Goal: Contribute content: Contribute content

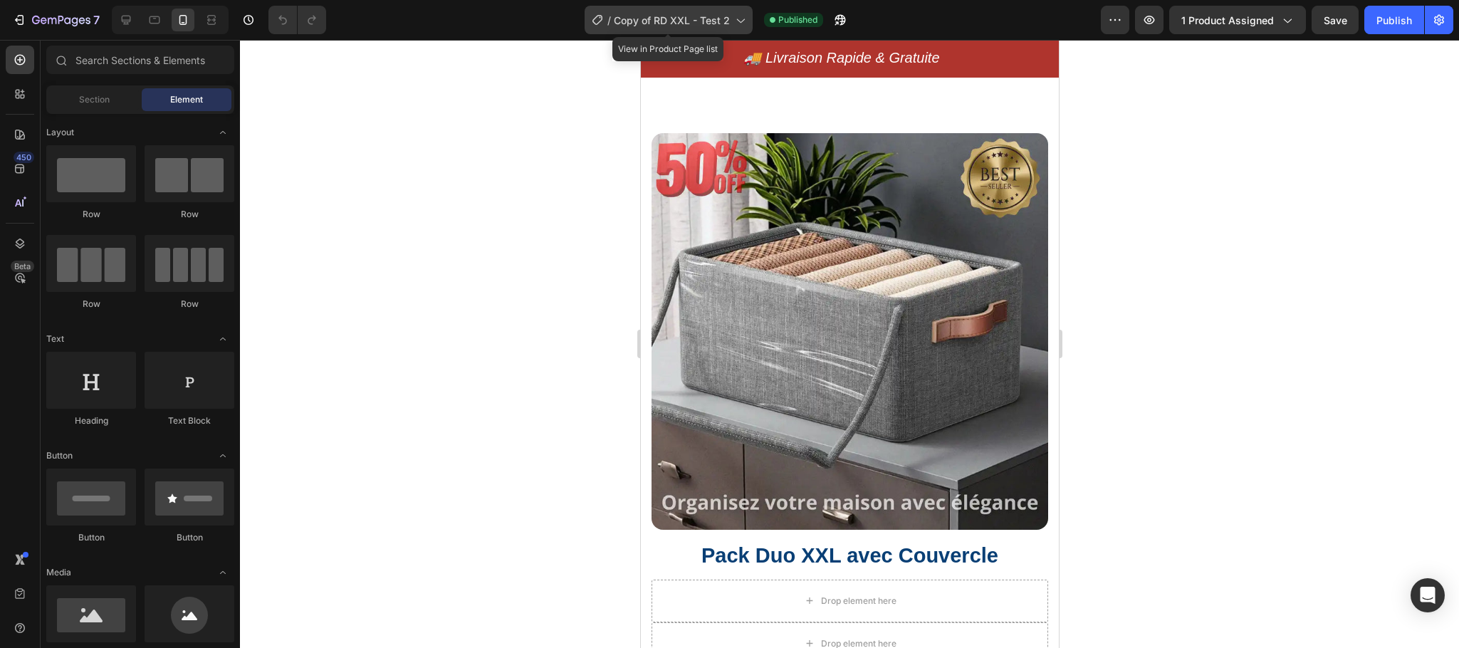
click at [728, 21] on span "Copy of RD XXL - Test 2" at bounding box center [672, 20] width 116 height 15
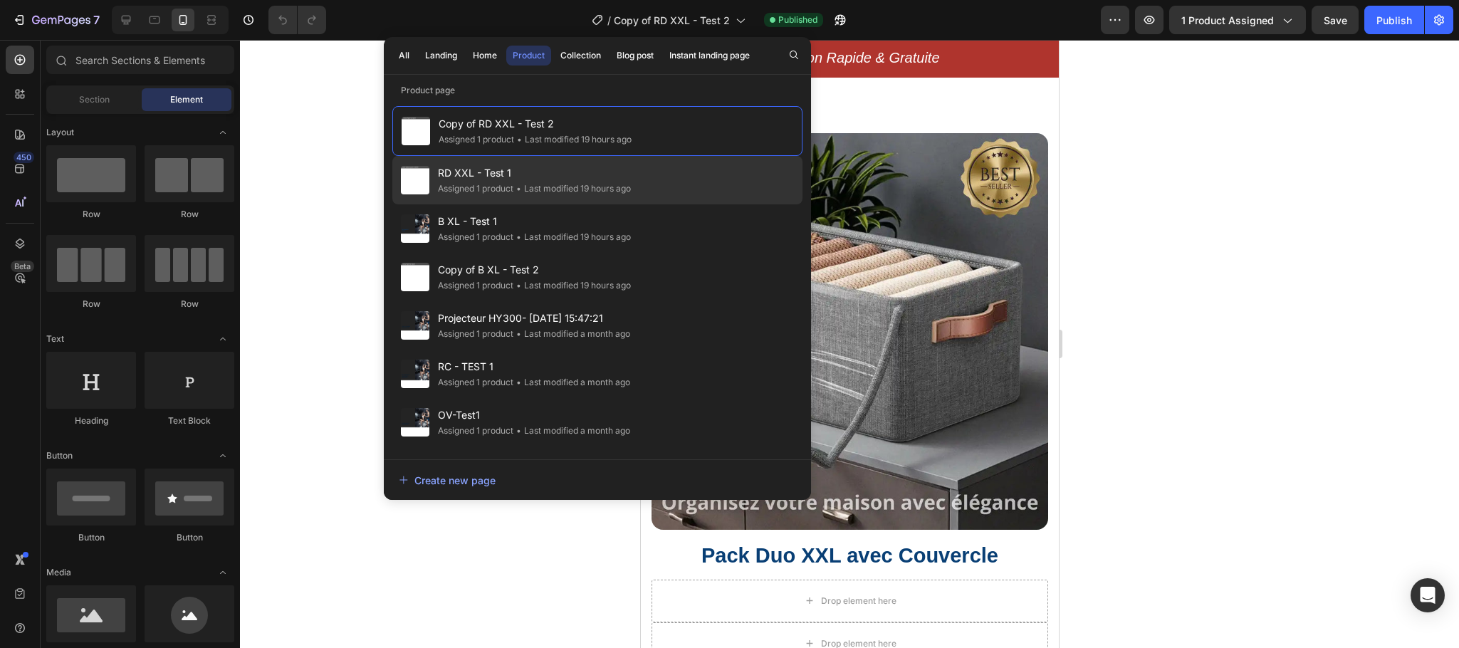
click at [532, 174] on span "RD XXL - Test 1" at bounding box center [534, 172] width 193 height 17
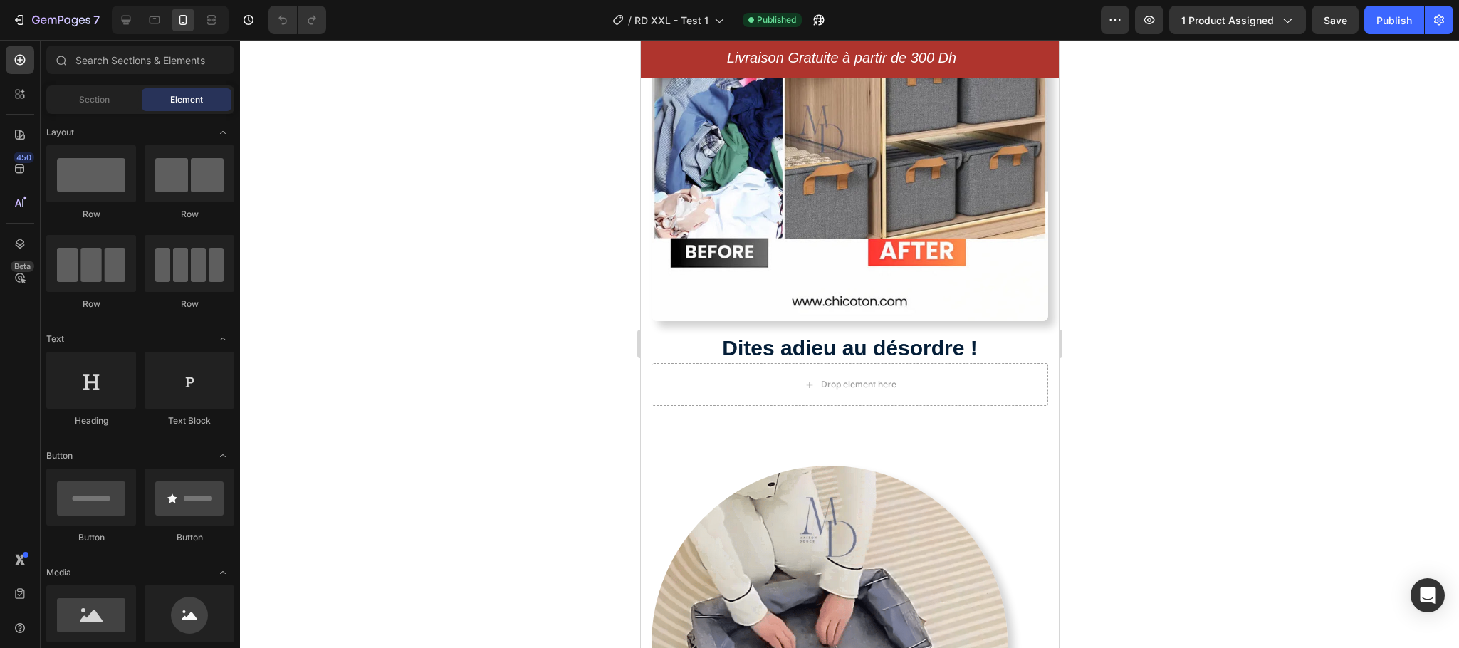
scroll to position [748, 0]
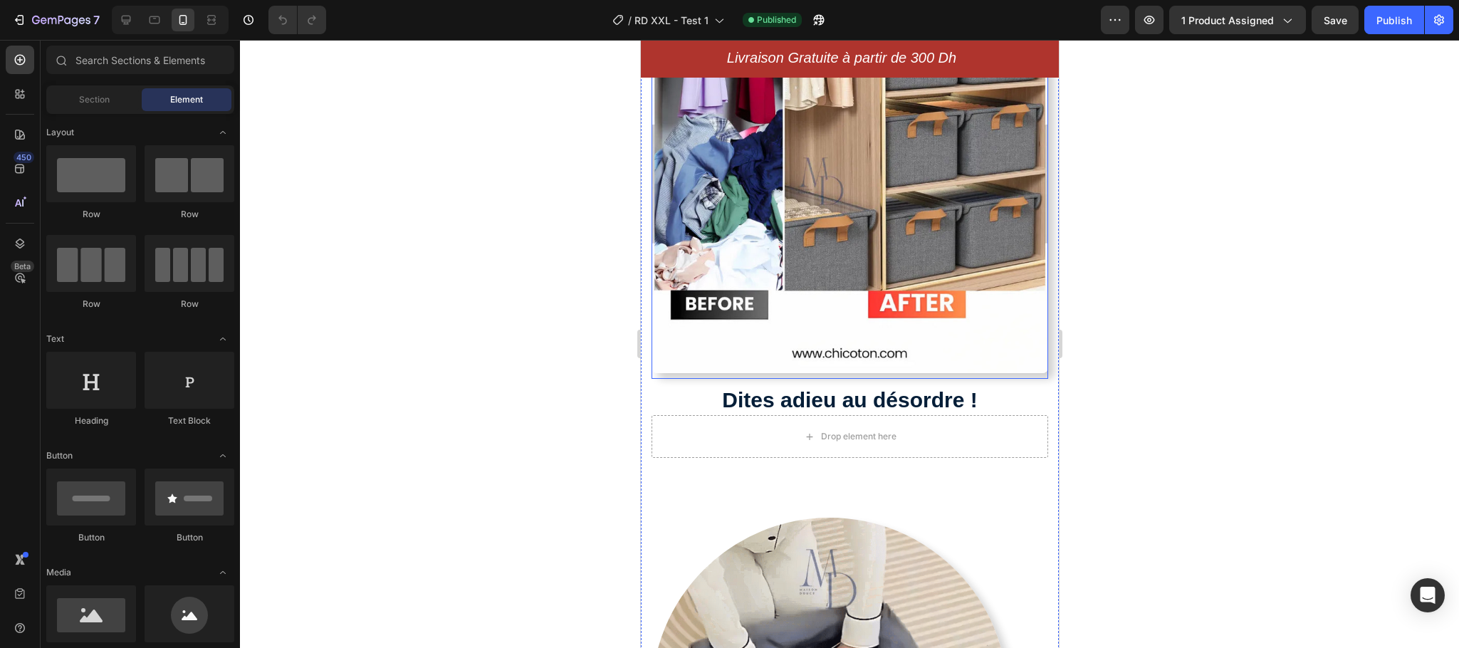
click at [943, 355] on img at bounding box center [849, 175] width 397 height 397
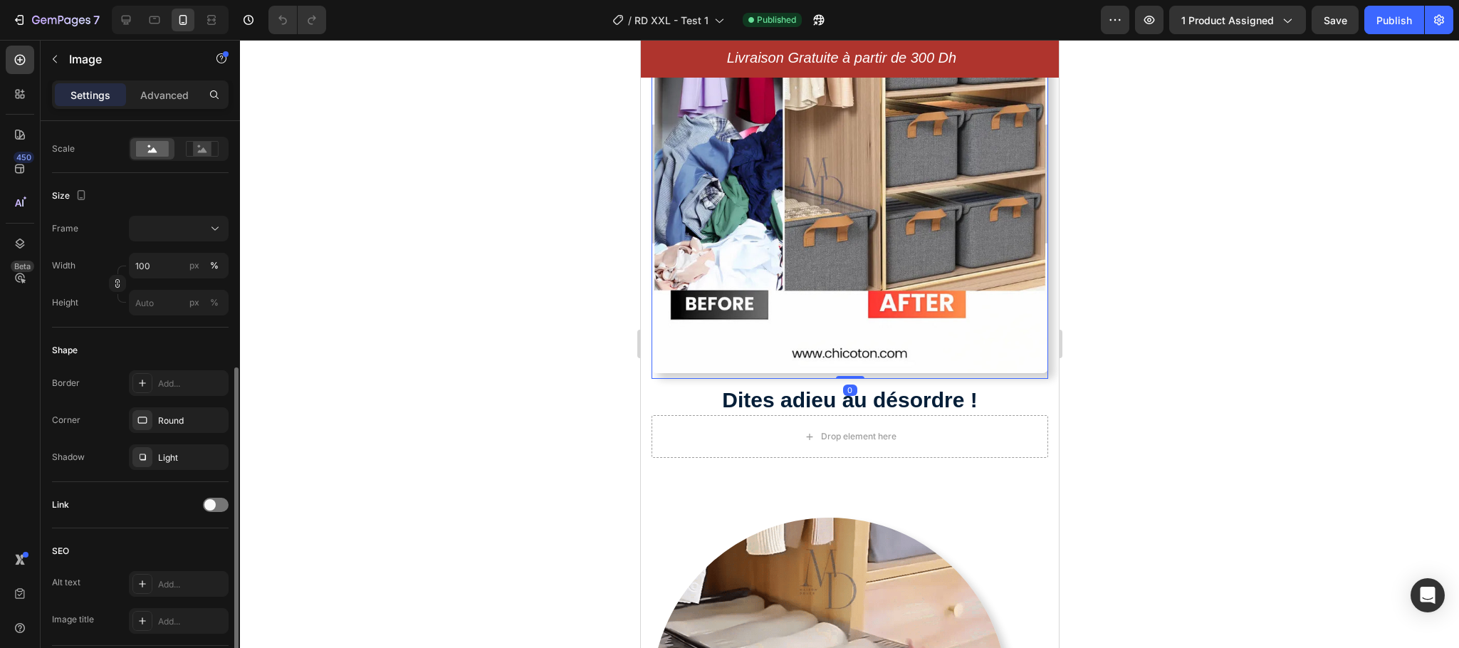
scroll to position [413, 0]
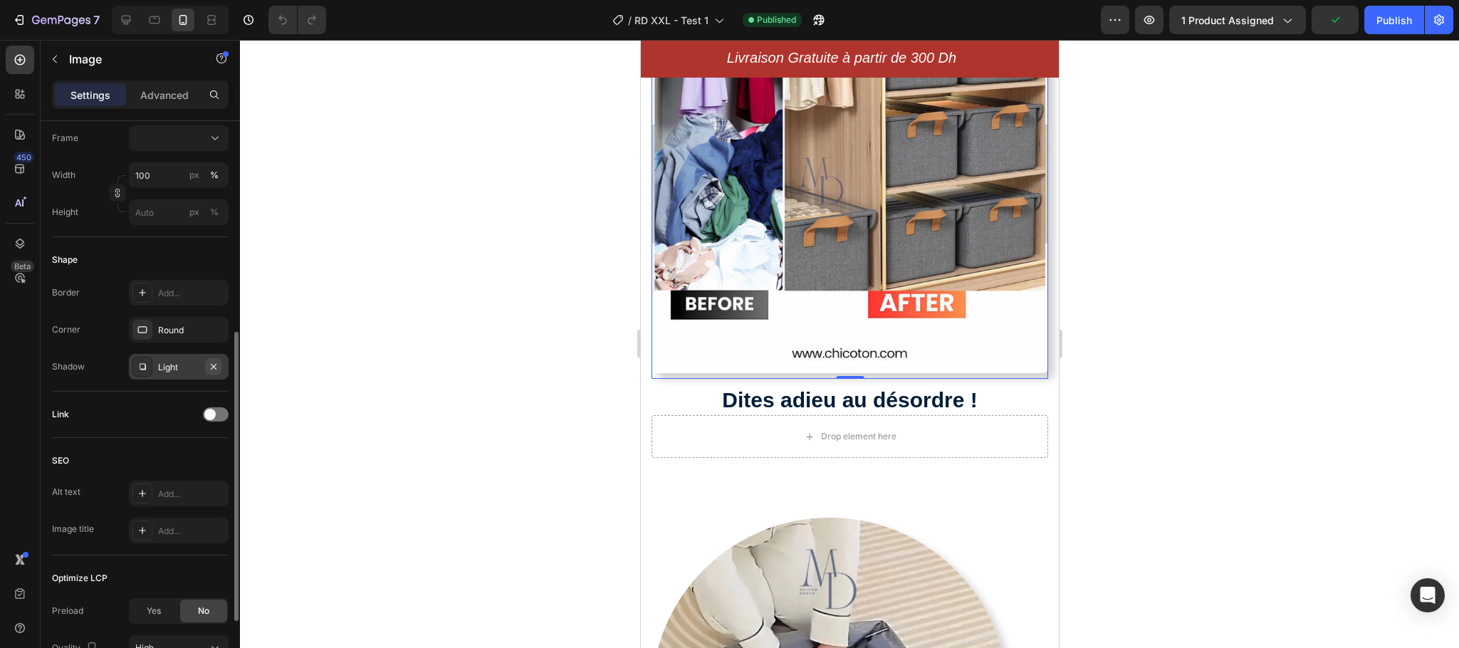
click at [211, 364] on icon "button" at bounding box center [213, 366] width 11 height 11
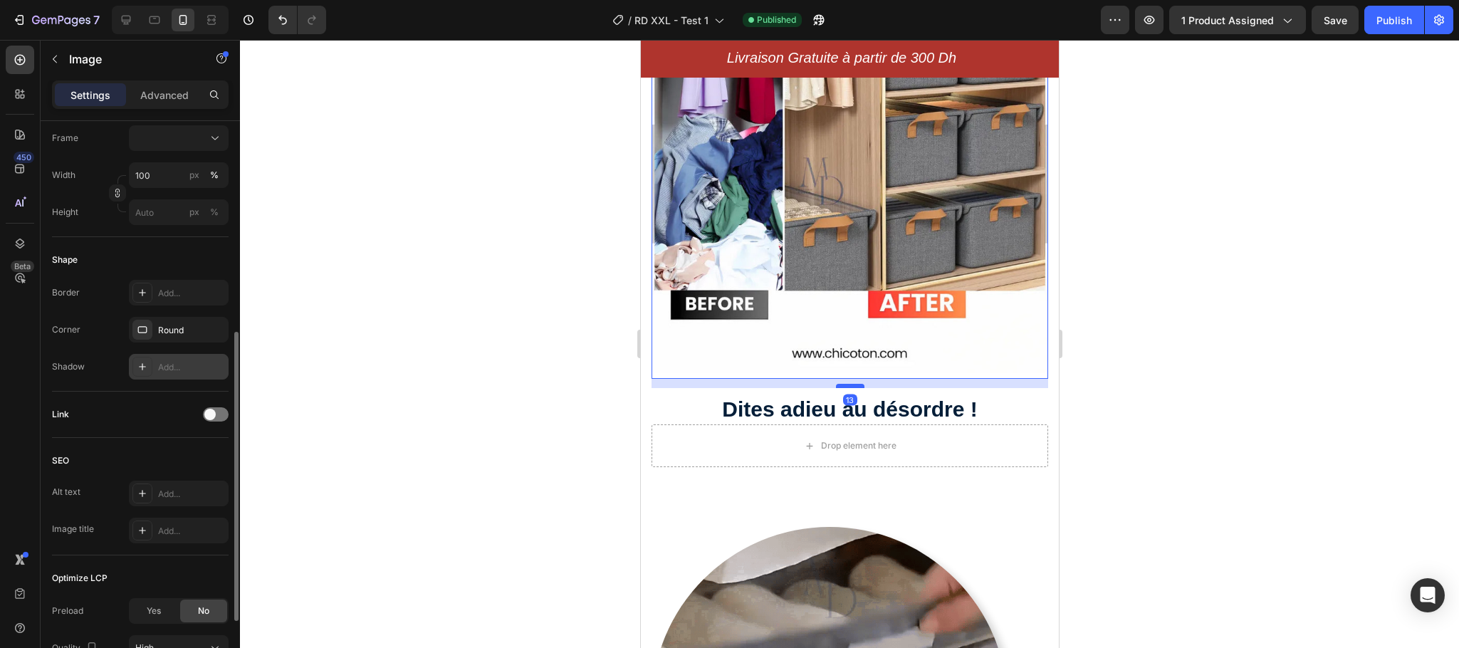
drag, startPoint x: 849, startPoint y: 361, endPoint x: 851, endPoint y: 372, distance: 10.8
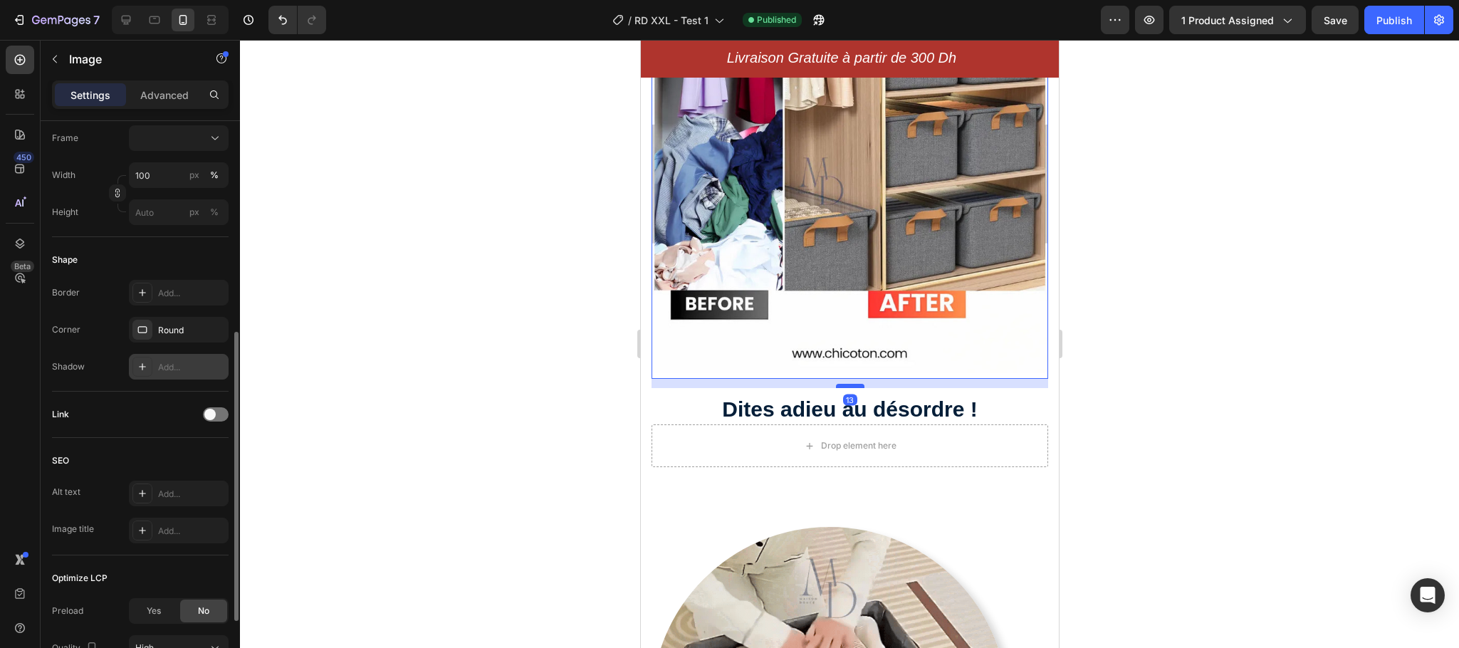
click at [851, 384] on div at bounding box center [849, 386] width 28 height 4
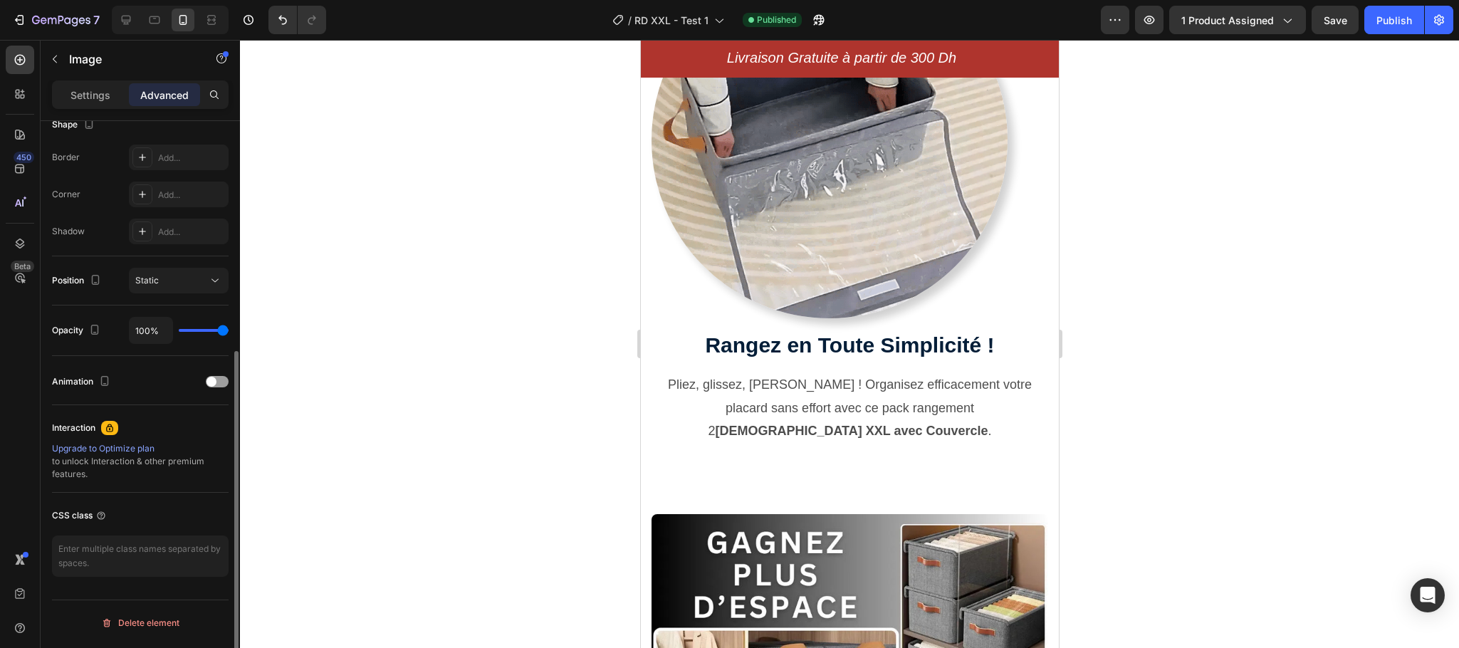
scroll to position [1317, 0]
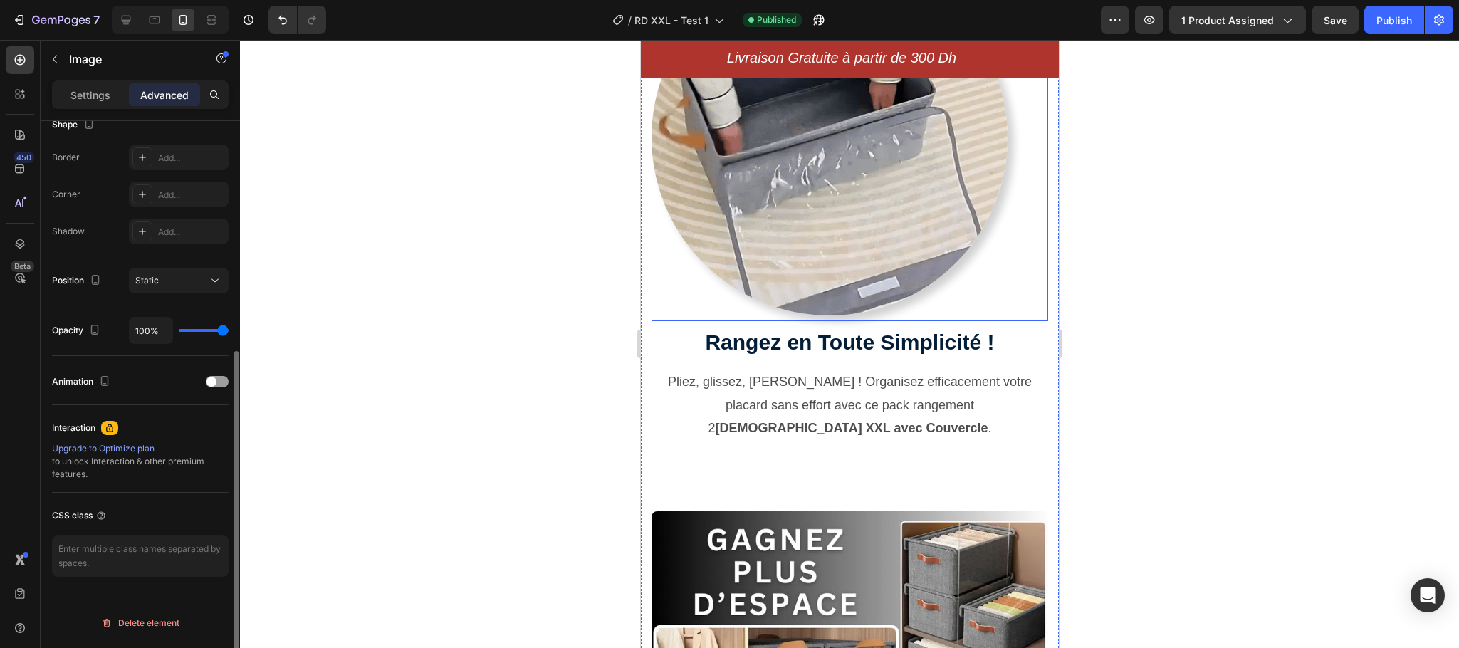
click at [962, 276] on div at bounding box center [849, 137] width 397 height 356
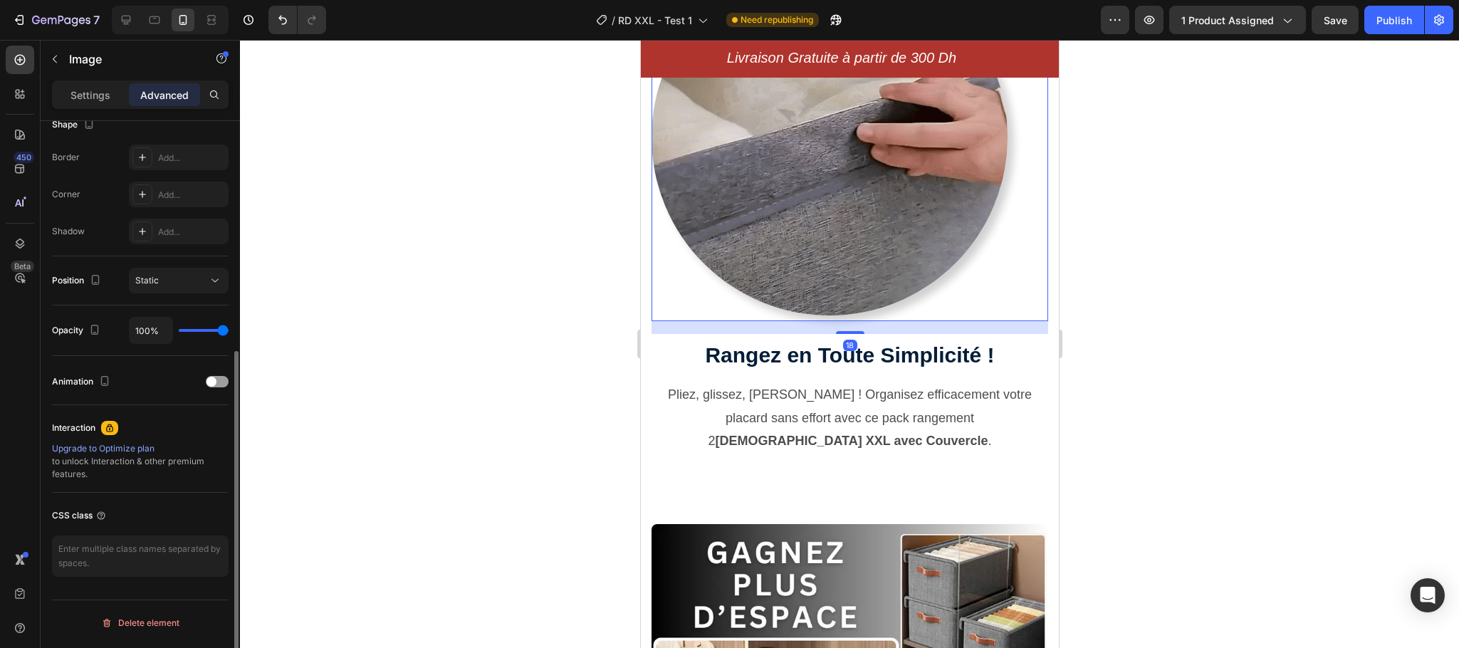
drag, startPoint x: 842, startPoint y: 304, endPoint x: 844, endPoint y: 317, distance: 13.0
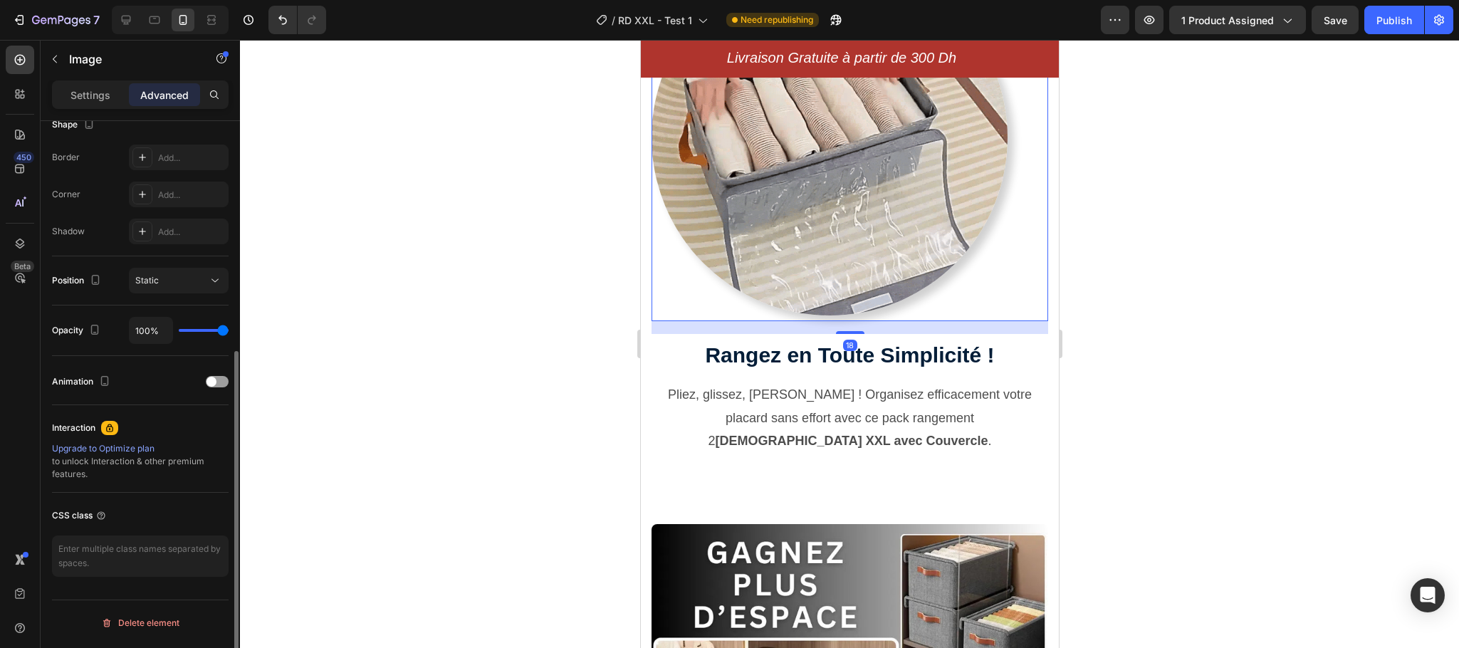
click at [844, 331] on div at bounding box center [849, 332] width 28 height 3
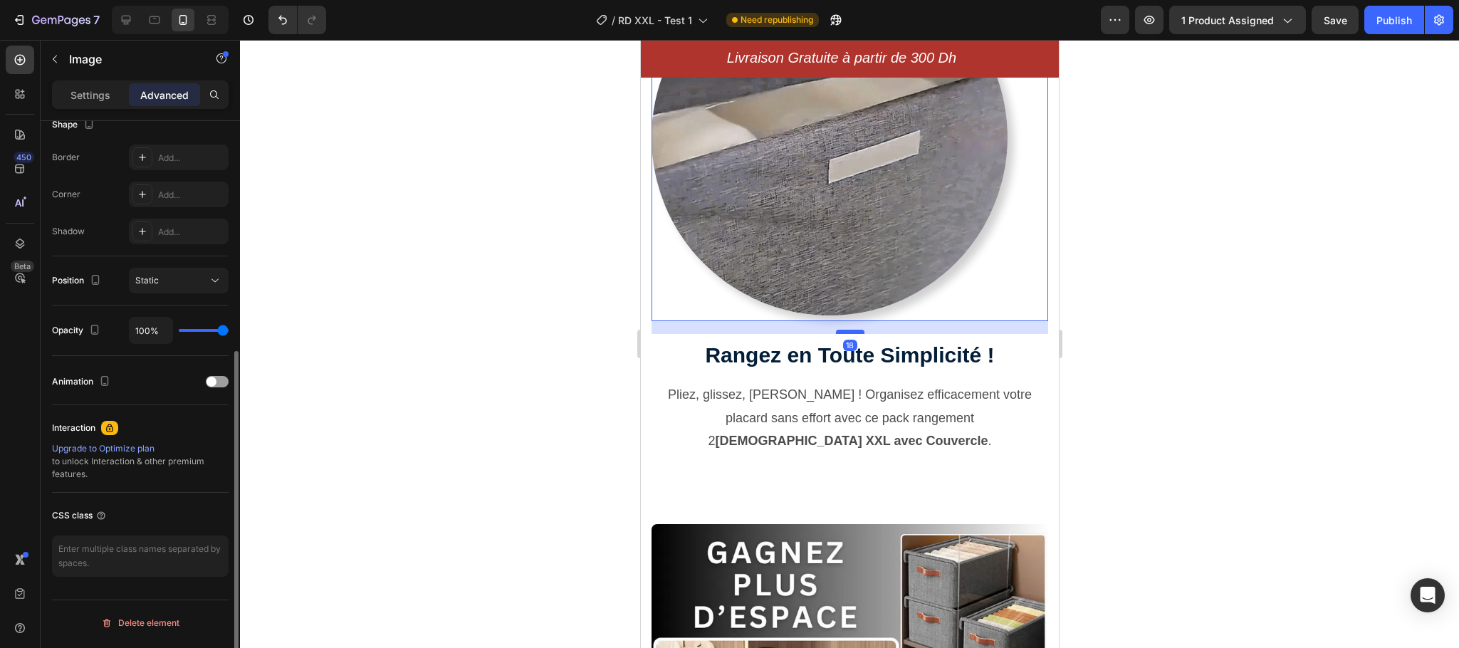
type input "18"
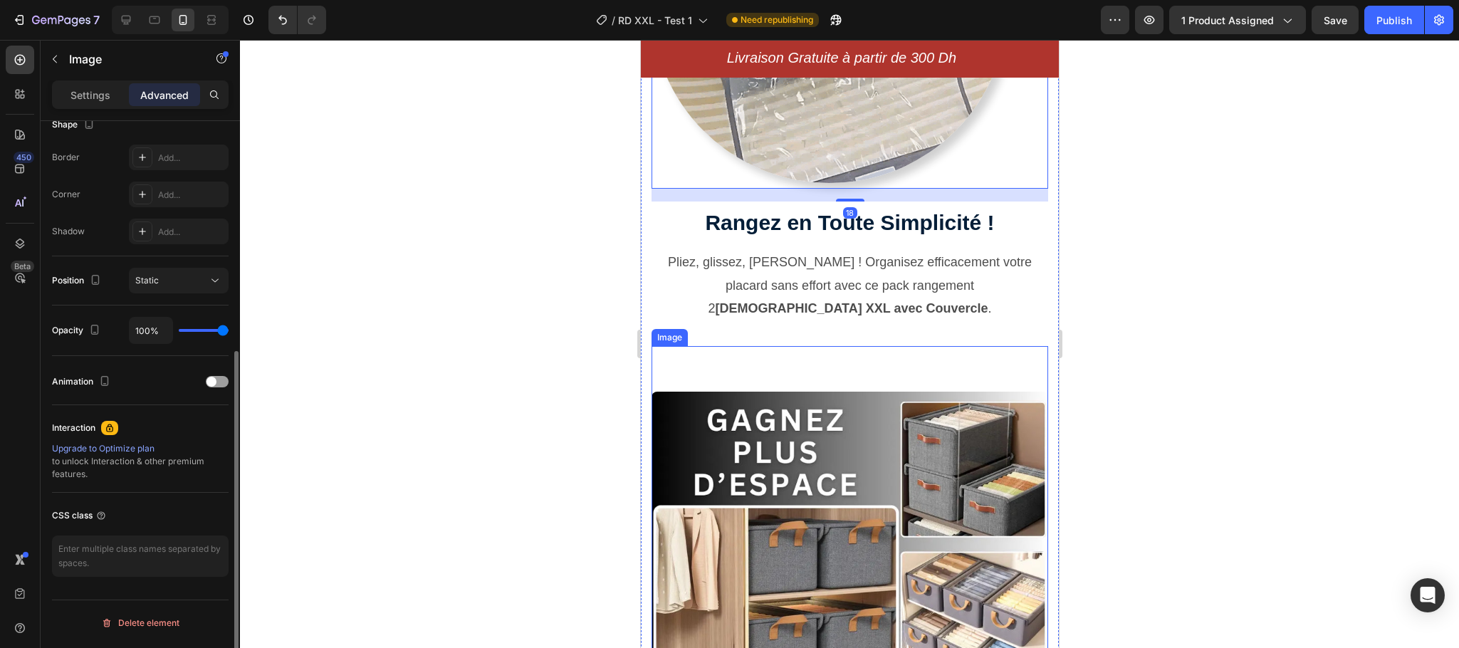
scroll to position [1477, 0]
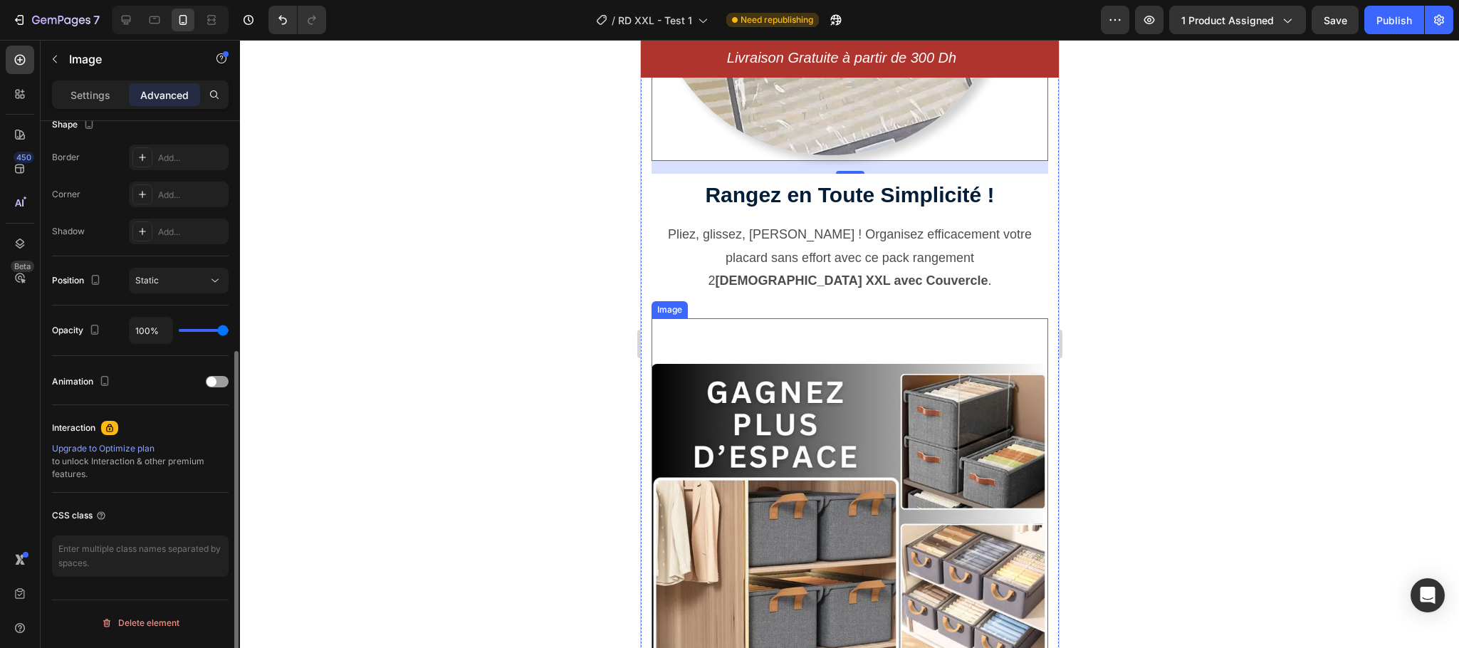
click at [947, 511] on img at bounding box center [849, 562] width 397 height 397
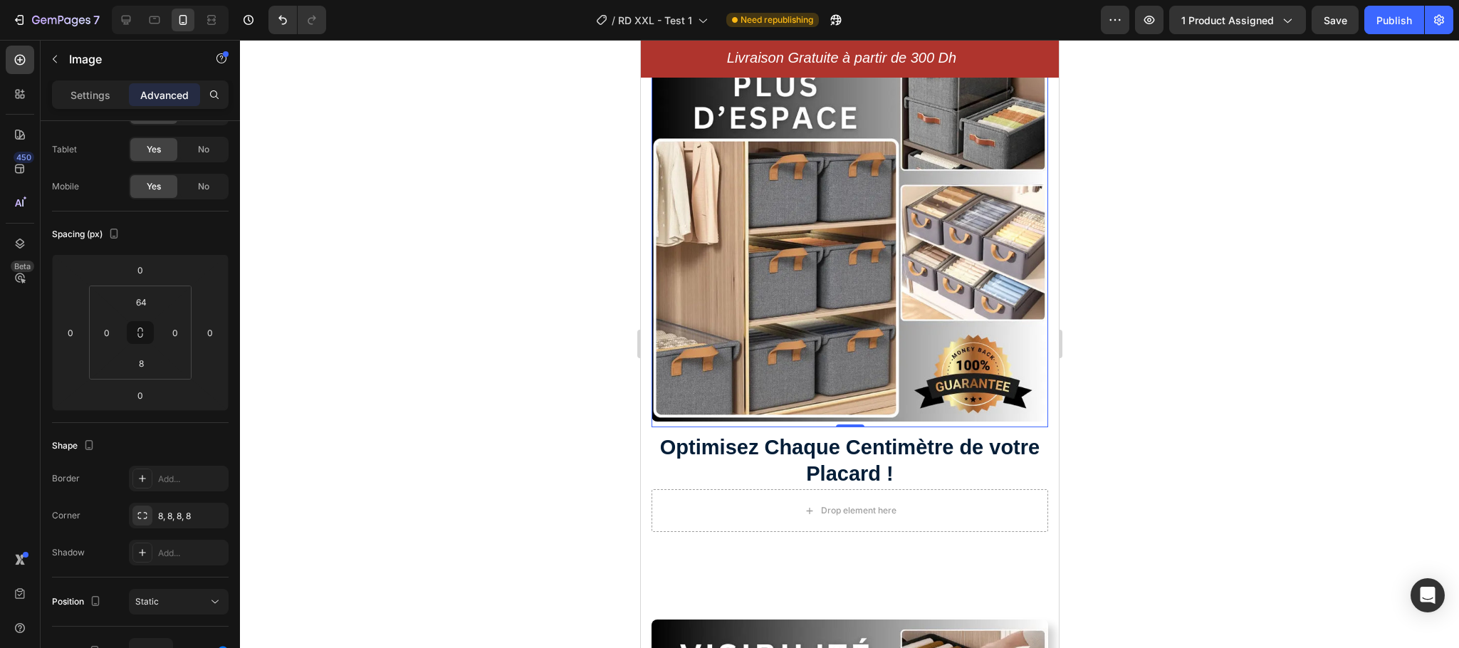
scroll to position [1904, 0]
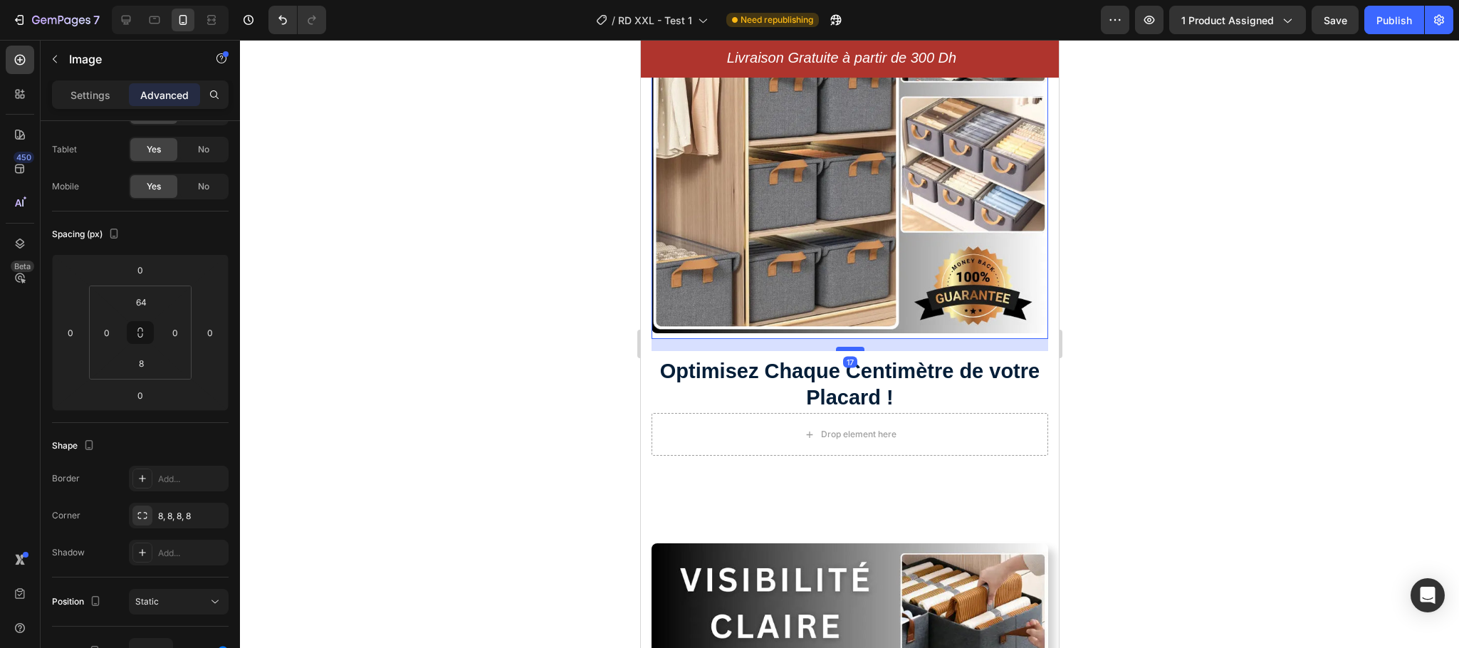
drag, startPoint x: 847, startPoint y: 304, endPoint x: 847, endPoint y: 316, distance: 12.1
click at [847, 347] on div at bounding box center [849, 349] width 28 height 4
type input "17"
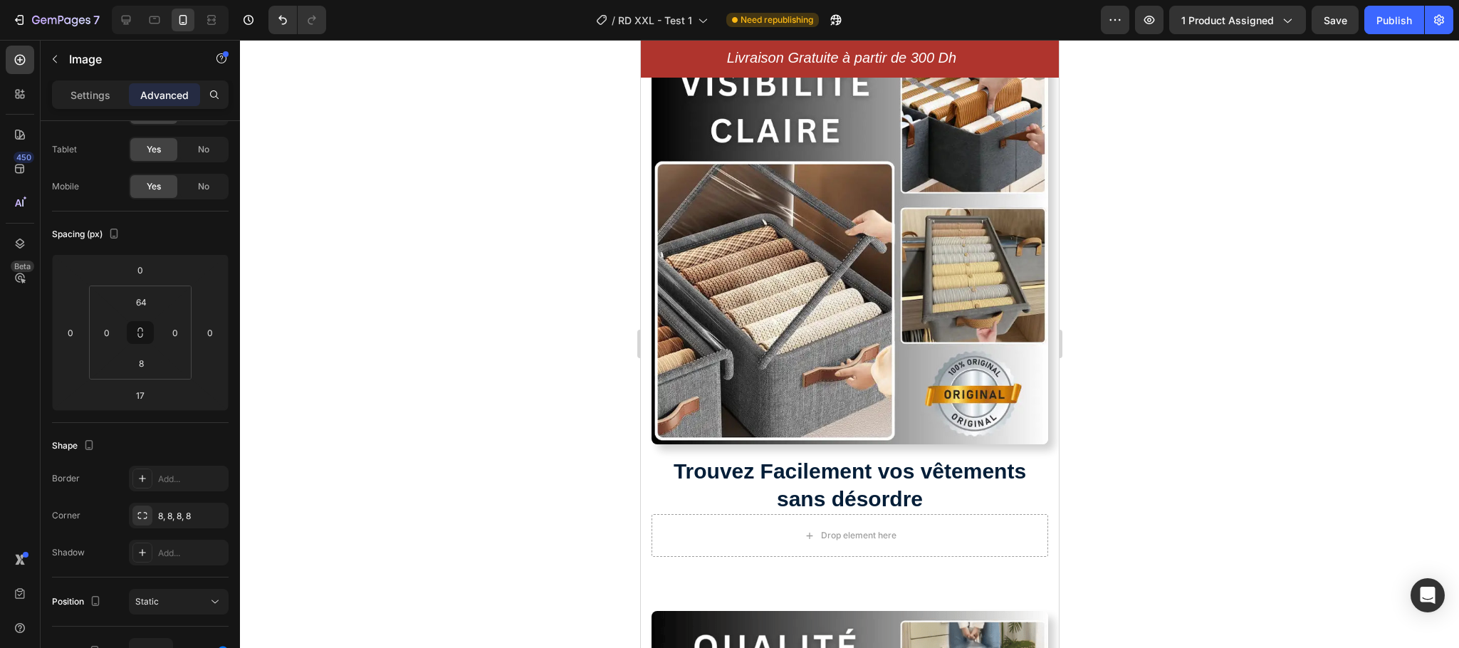
scroll to position [2403, 0]
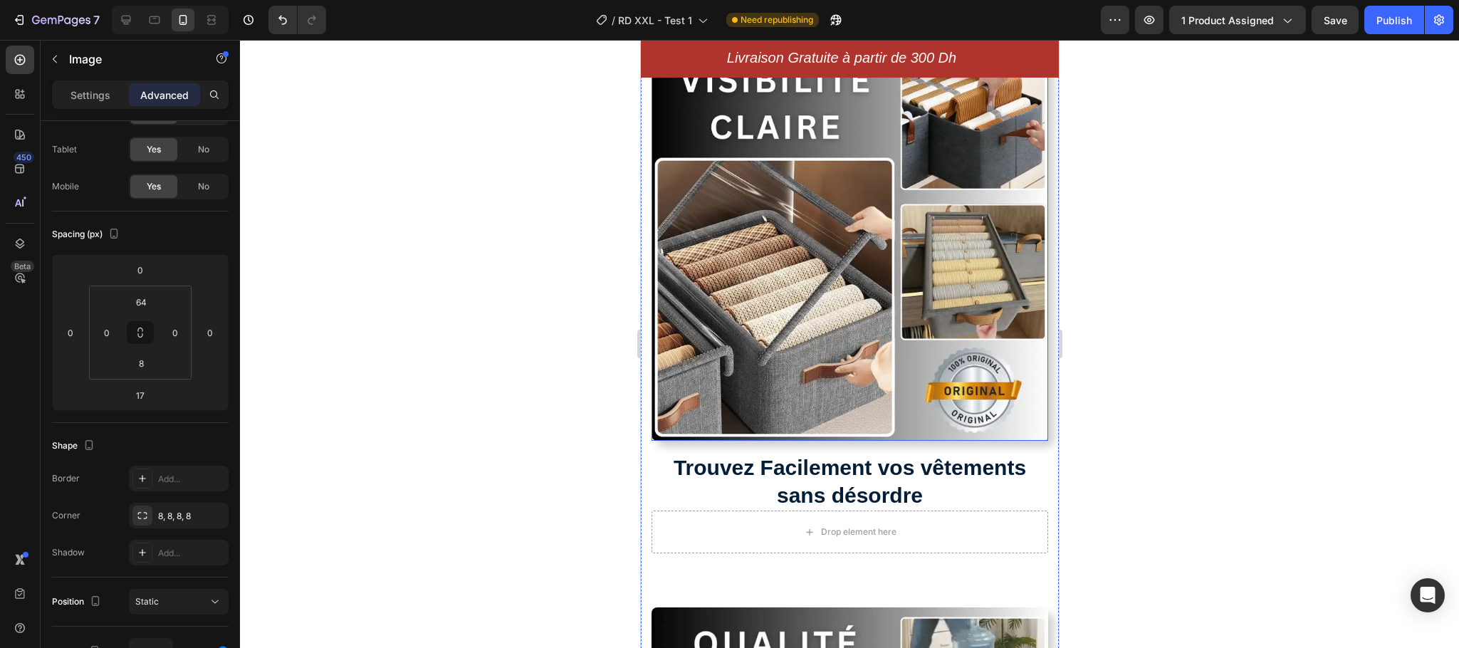
click at [886, 266] on img at bounding box center [849, 242] width 397 height 397
click at [748, 278] on img at bounding box center [849, 242] width 397 height 397
click at [758, 368] on img at bounding box center [849, 242] width 397 height 397
click at [77, 88] on p "Settings" at bounding box center [90, 95] width 40 height 15
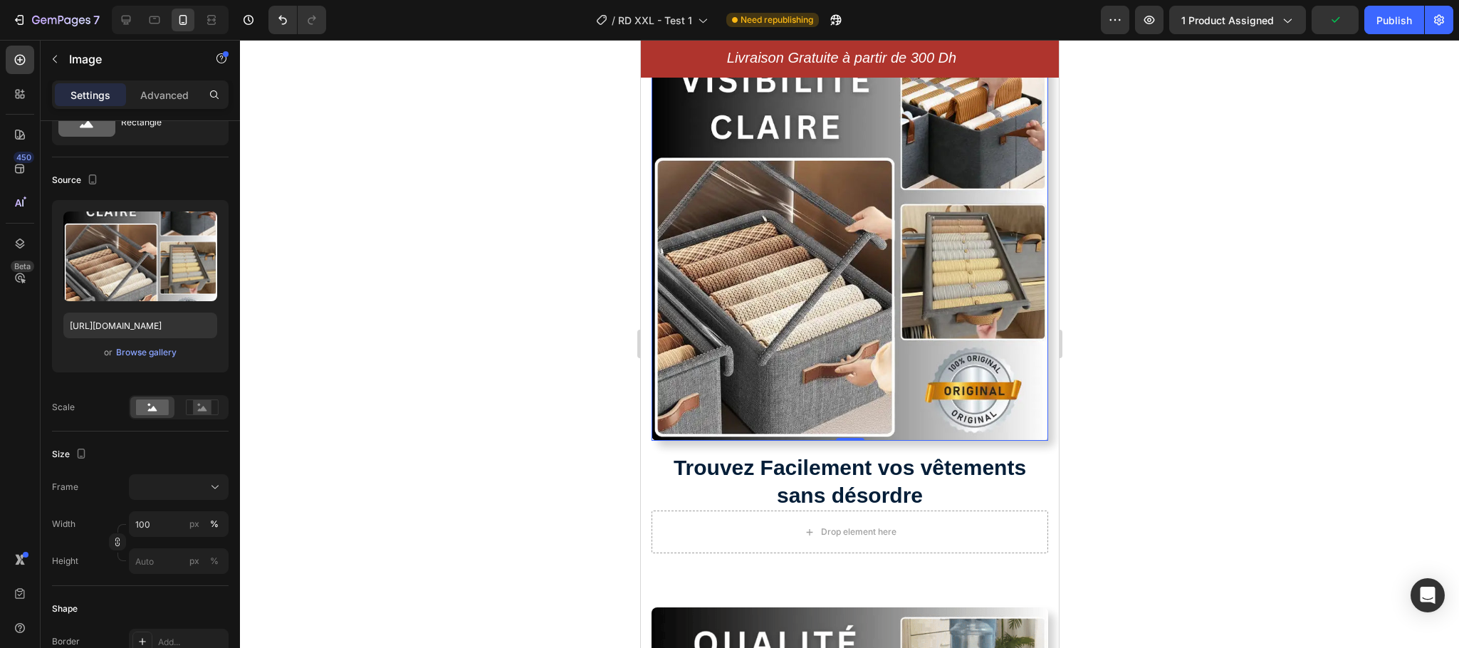
scroll to position [457, 0]
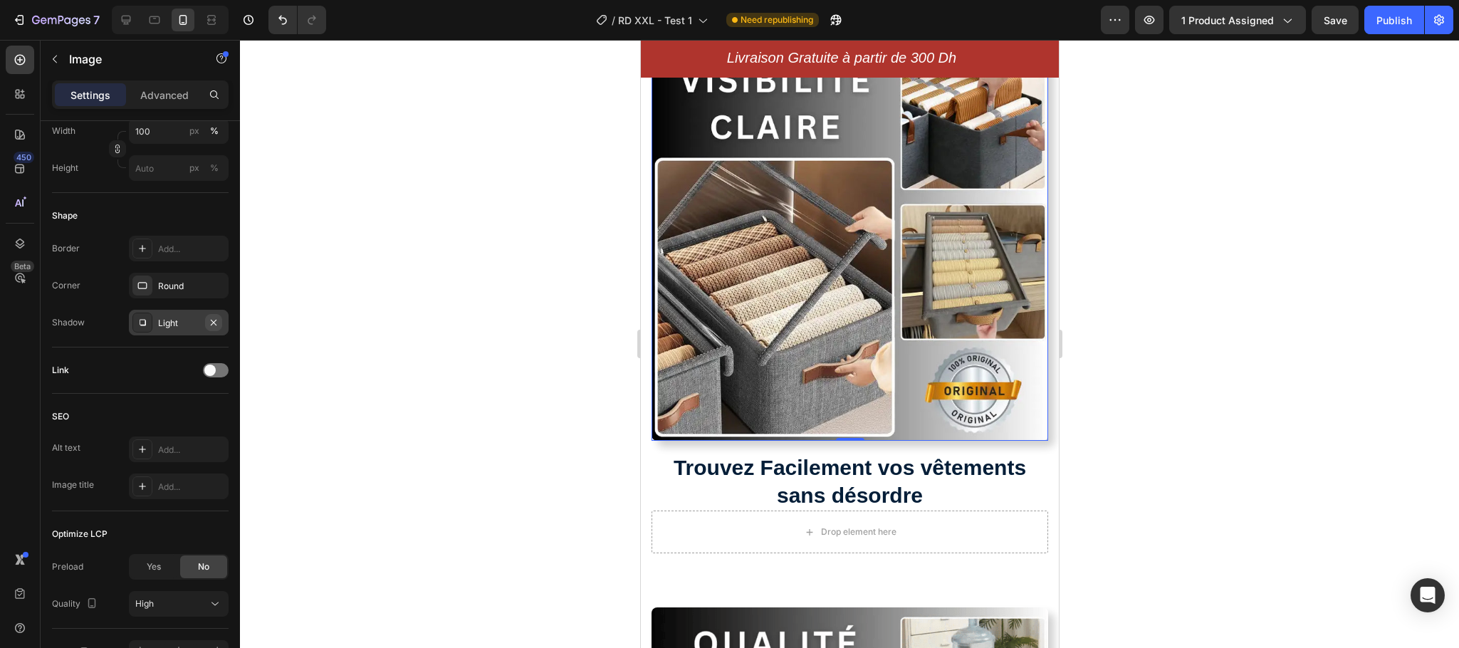
click at [214, 319] on icon "button" at bounding box center [213, 322] width 11 height 11
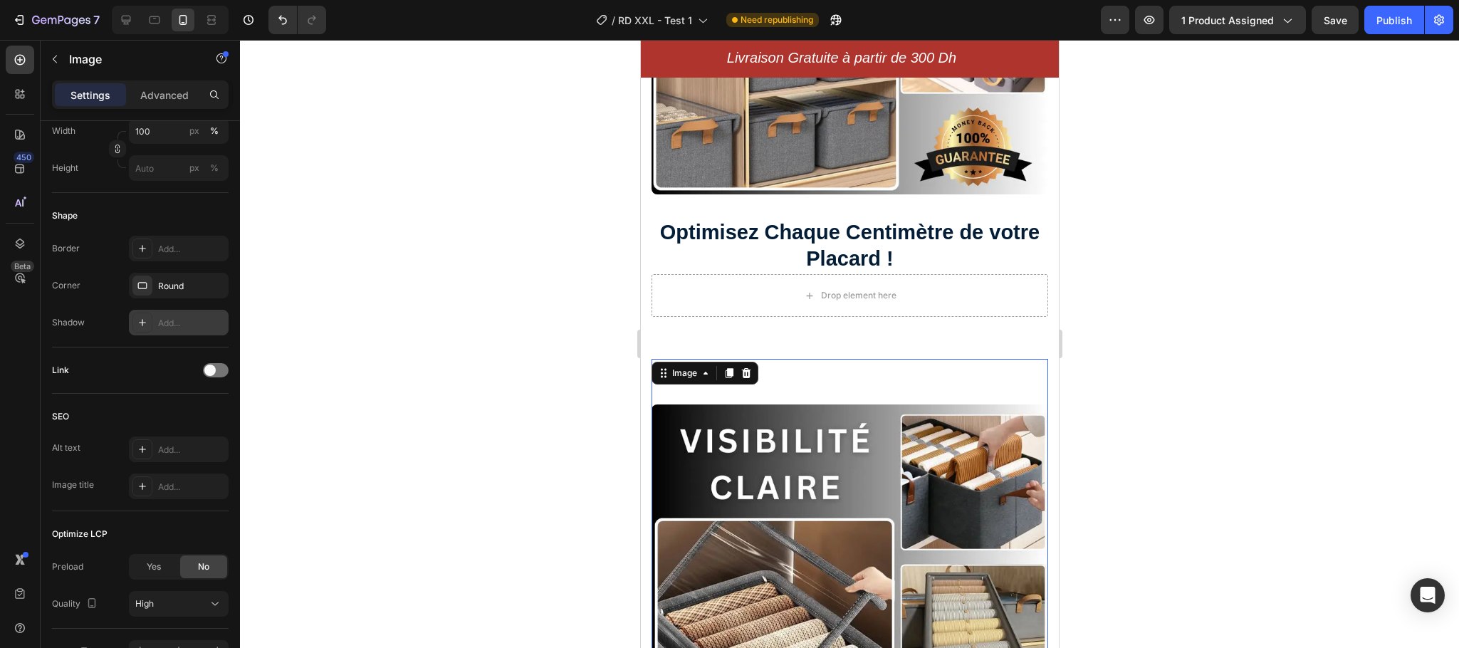
scroll to position [2029, 0]
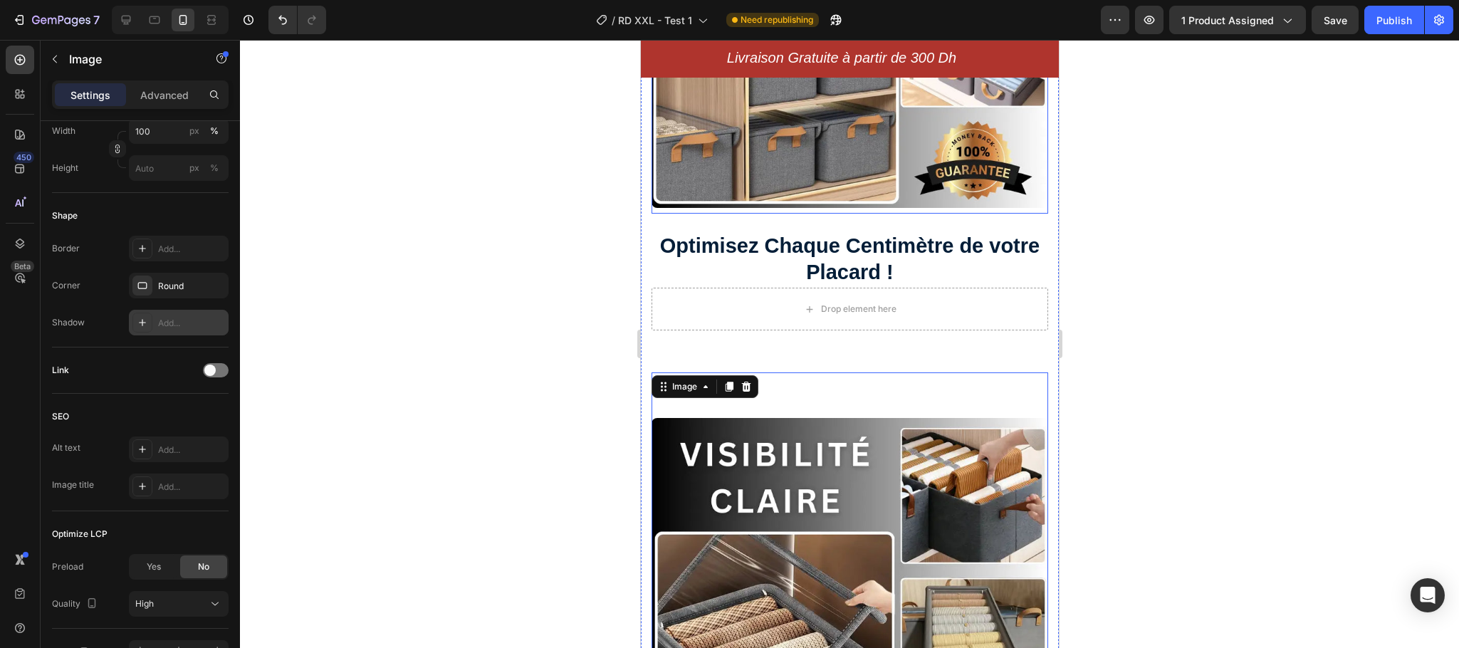
click at [797, 154] on img at bounding box center [849, 9] width 397 height 397
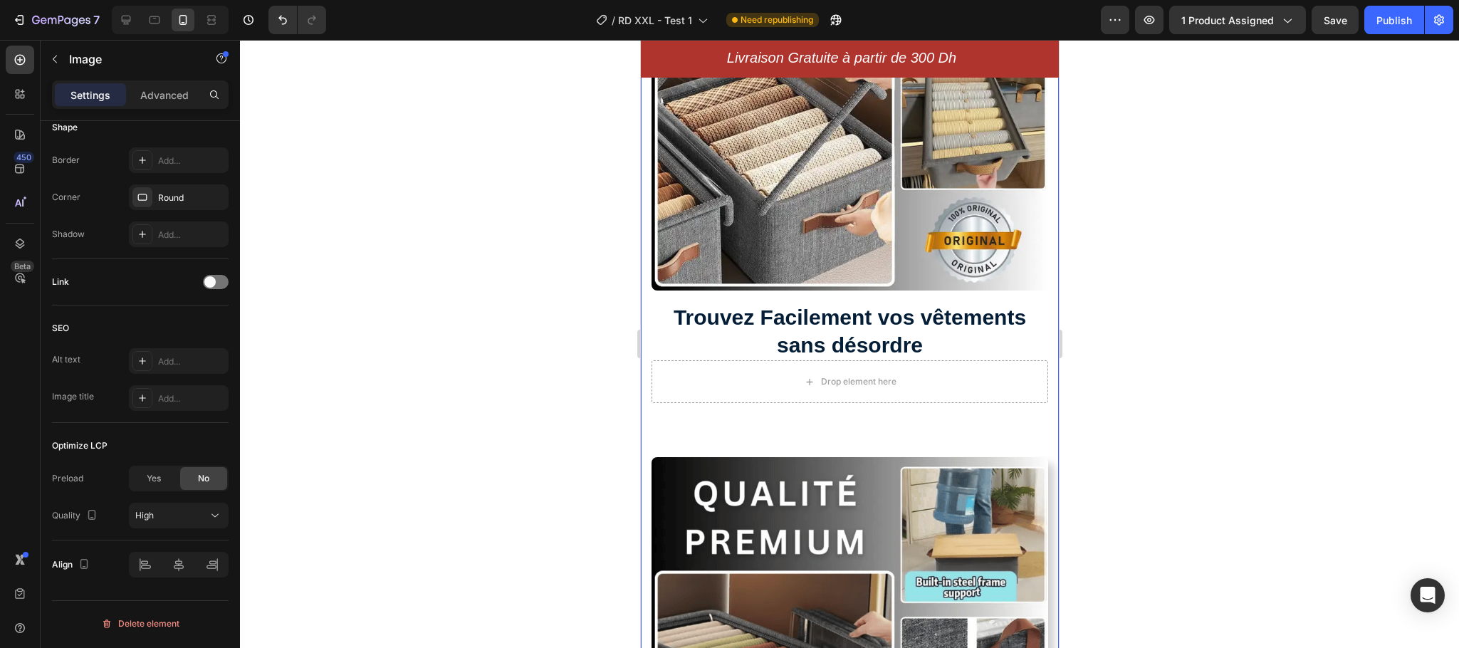
scroll to position [2545, 0]
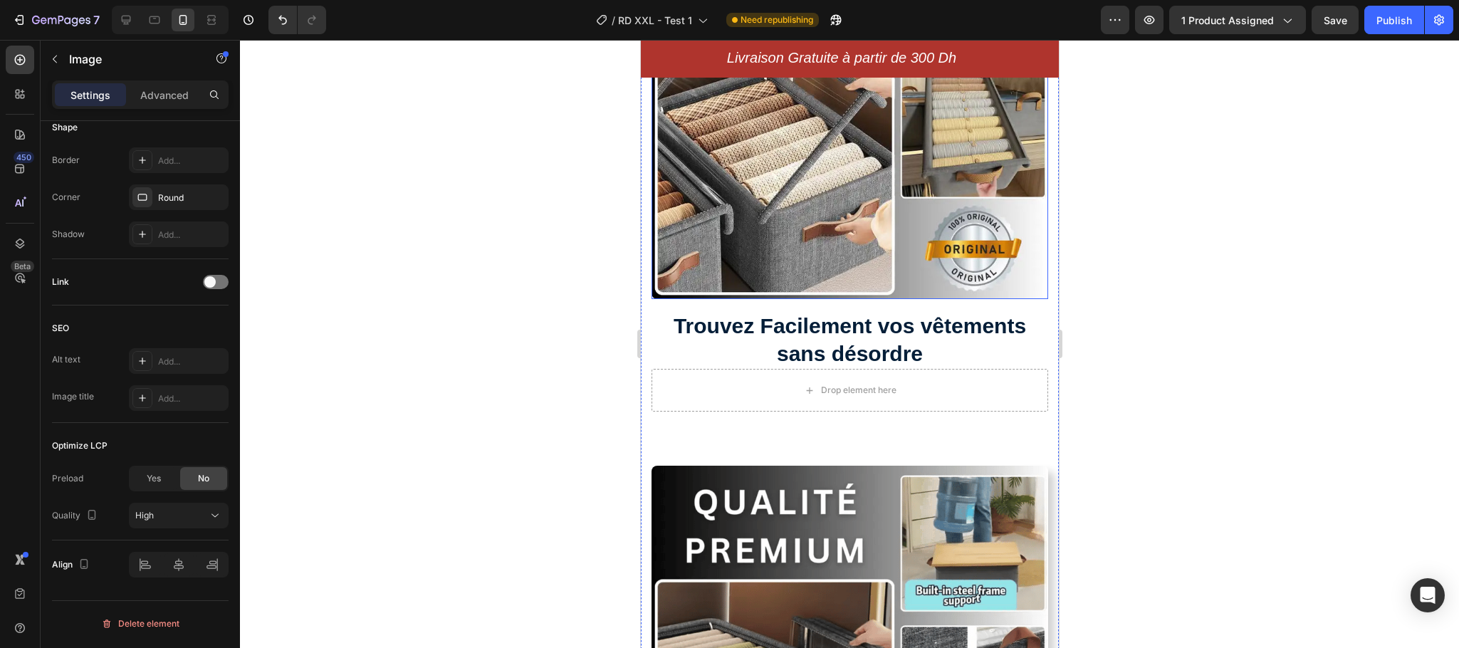
click at [835, 237] on img at bounding box center [849, 100] width 397 height 397
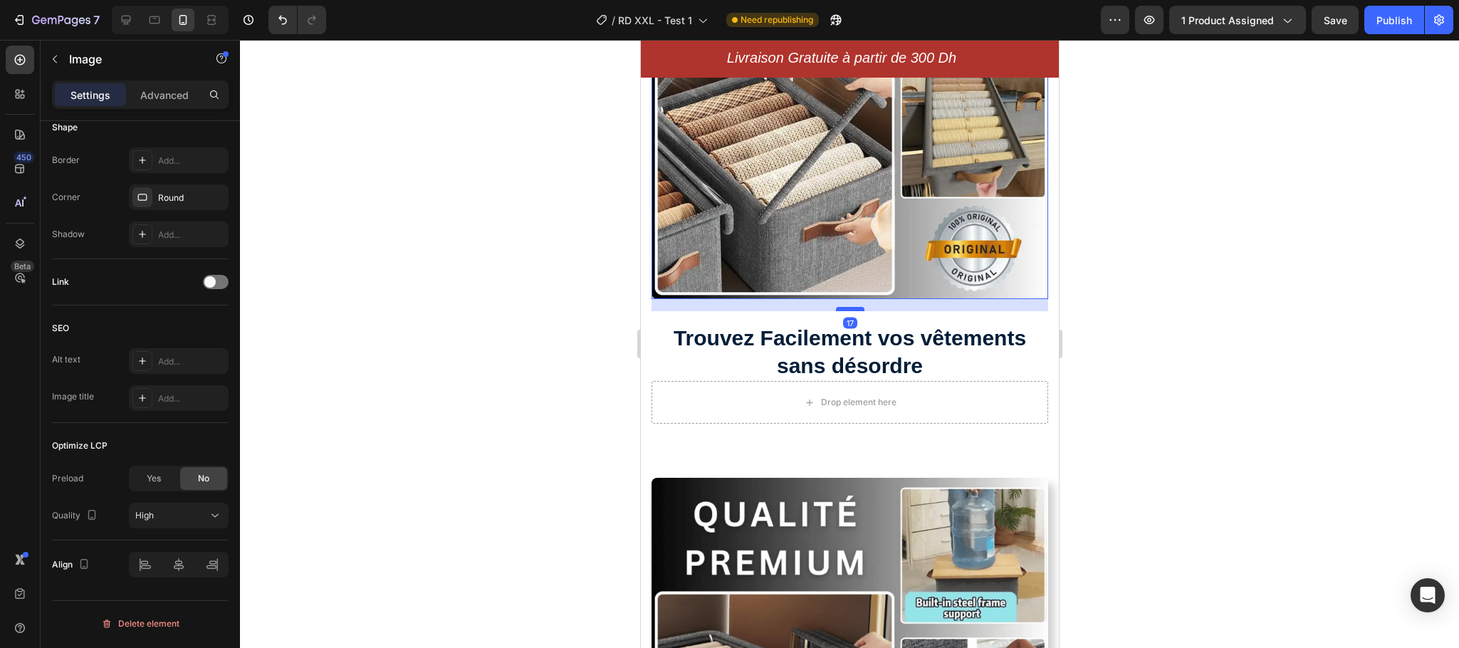
drag, startPoint x: 843, startPoint y: 246, endPoint x: 844, endPoint y: 257, distance: 10.8
click at [844, 307] on div at bounding box center [849, 309] width 28 height 4
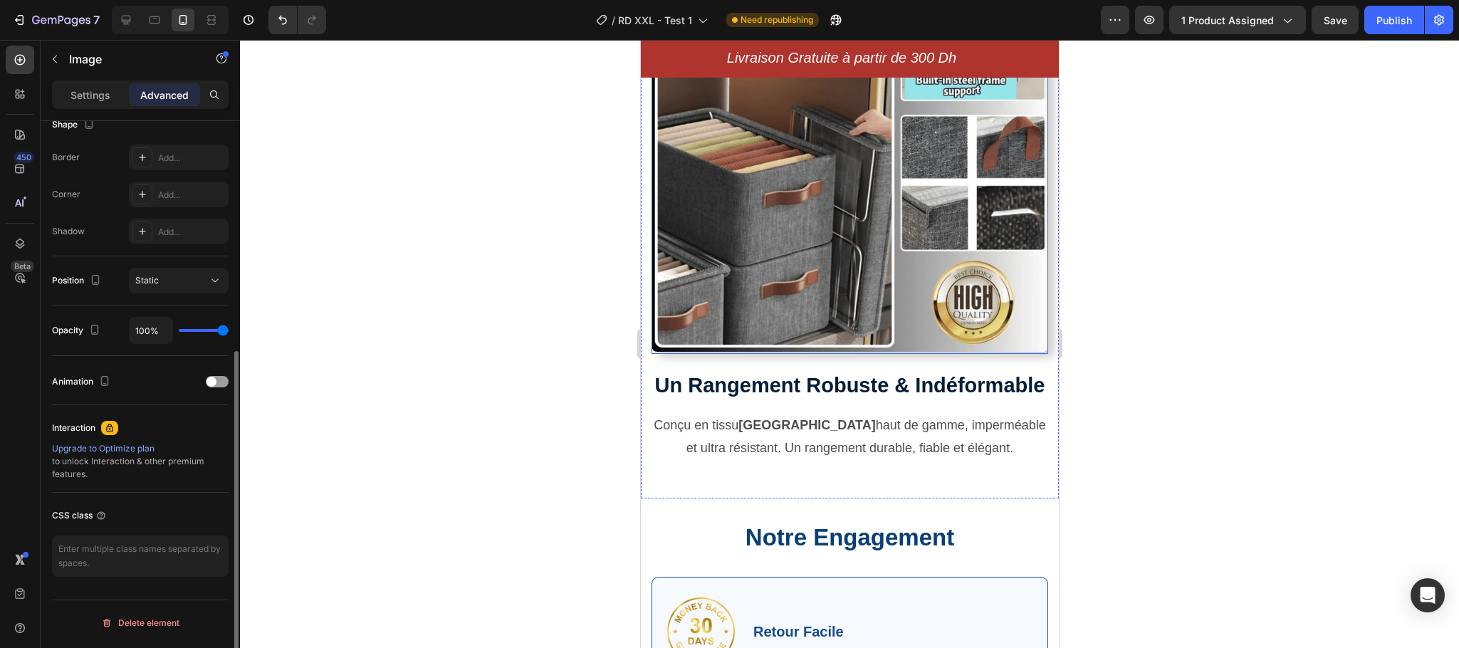
scroll to position [3097, 0]
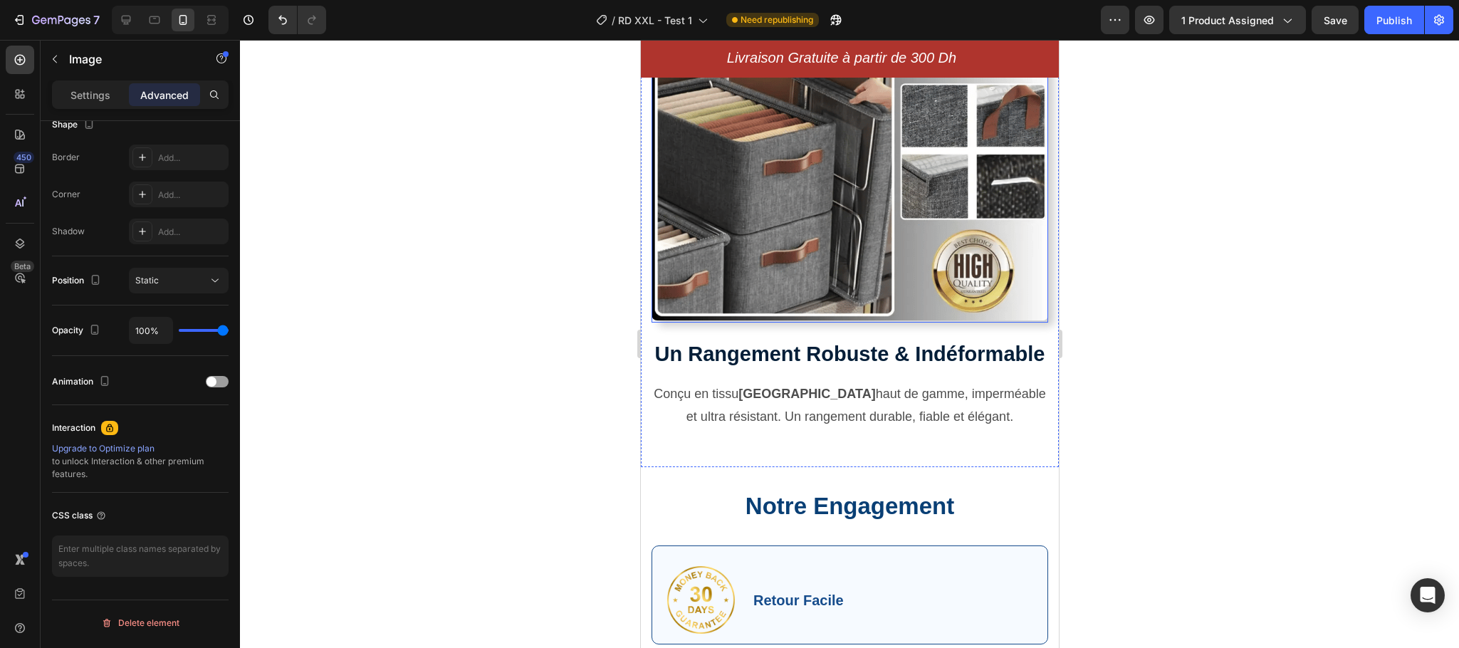
click at [901, 110] on img at bounding box center [849, 122] width 397 height 397
click at [93, 105] on div "Settings" at bounding box center [90, 94] width 71 height 23
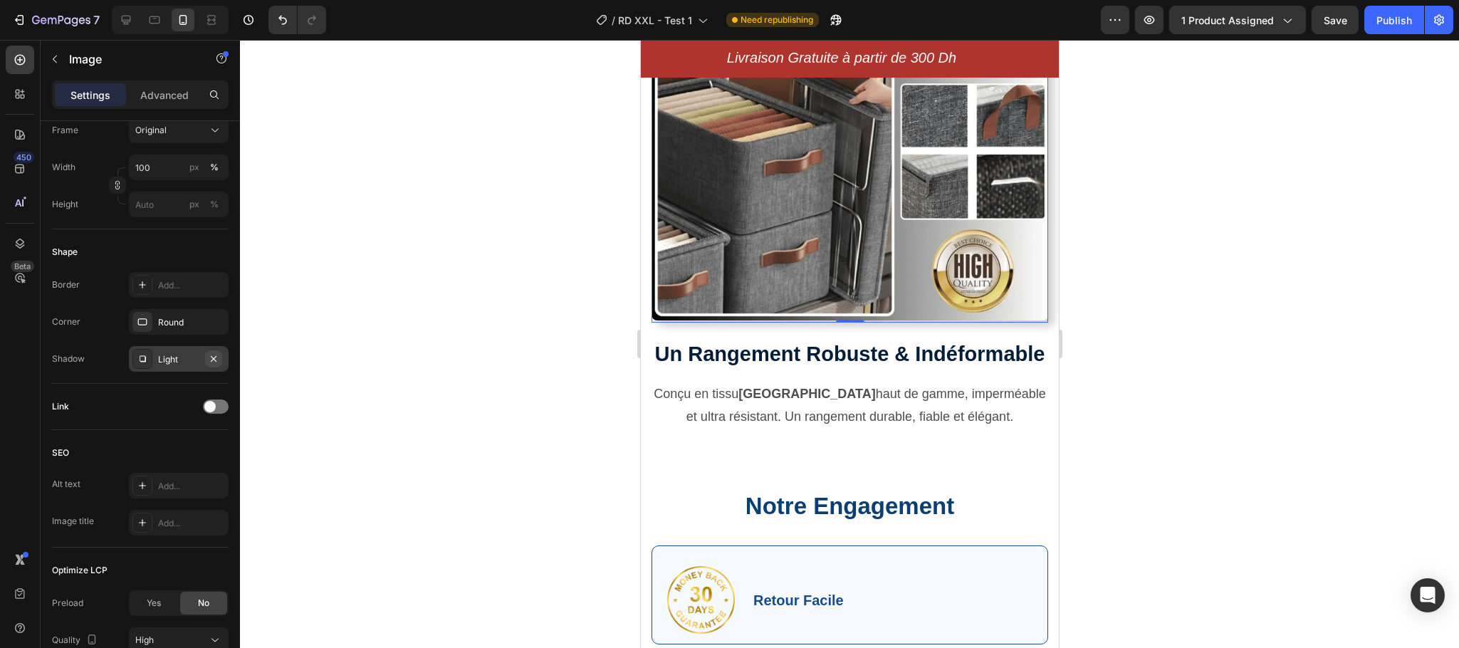
click at [219, 362] on button "button" at bounding box center [213, 358] width 17 height 17
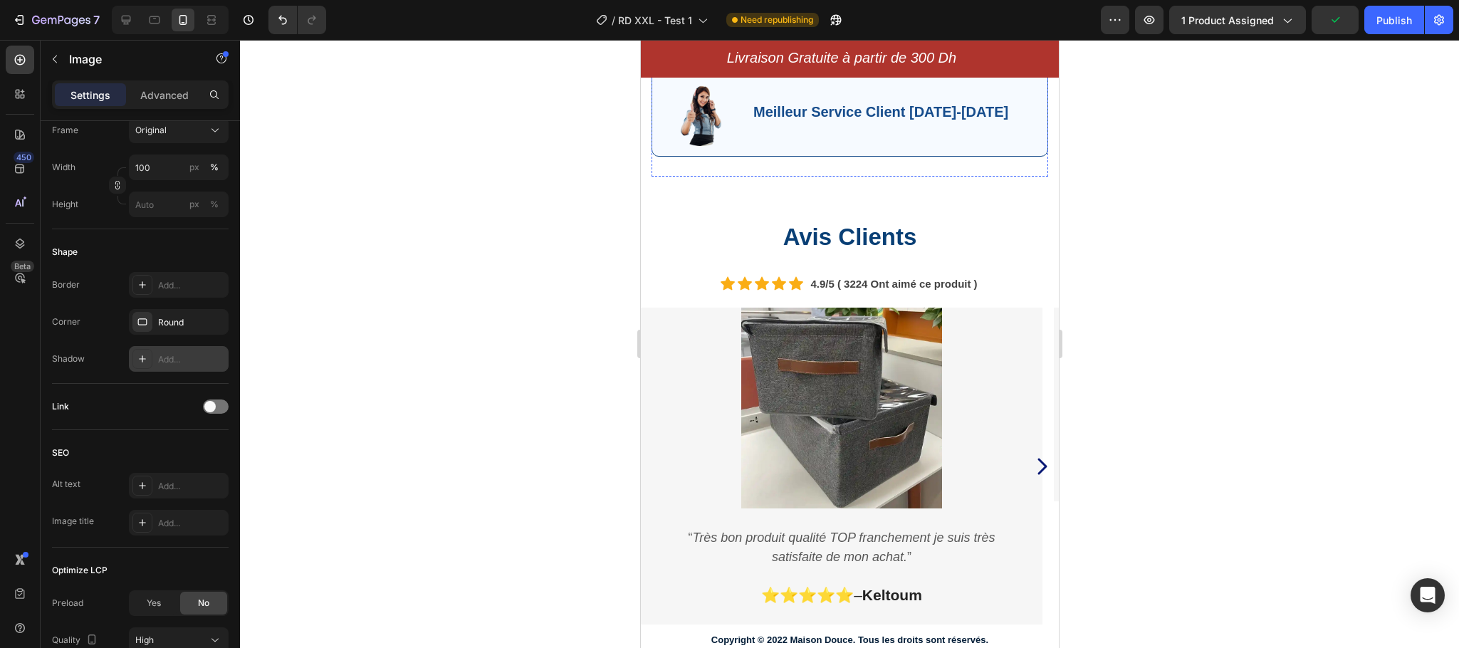
scroll to position [3666, 0]
click at [894, 282] on p "4.9/5 ( 3224 Ont aimé ce produit )" at bounding box center [893, 284] width 167 height 16
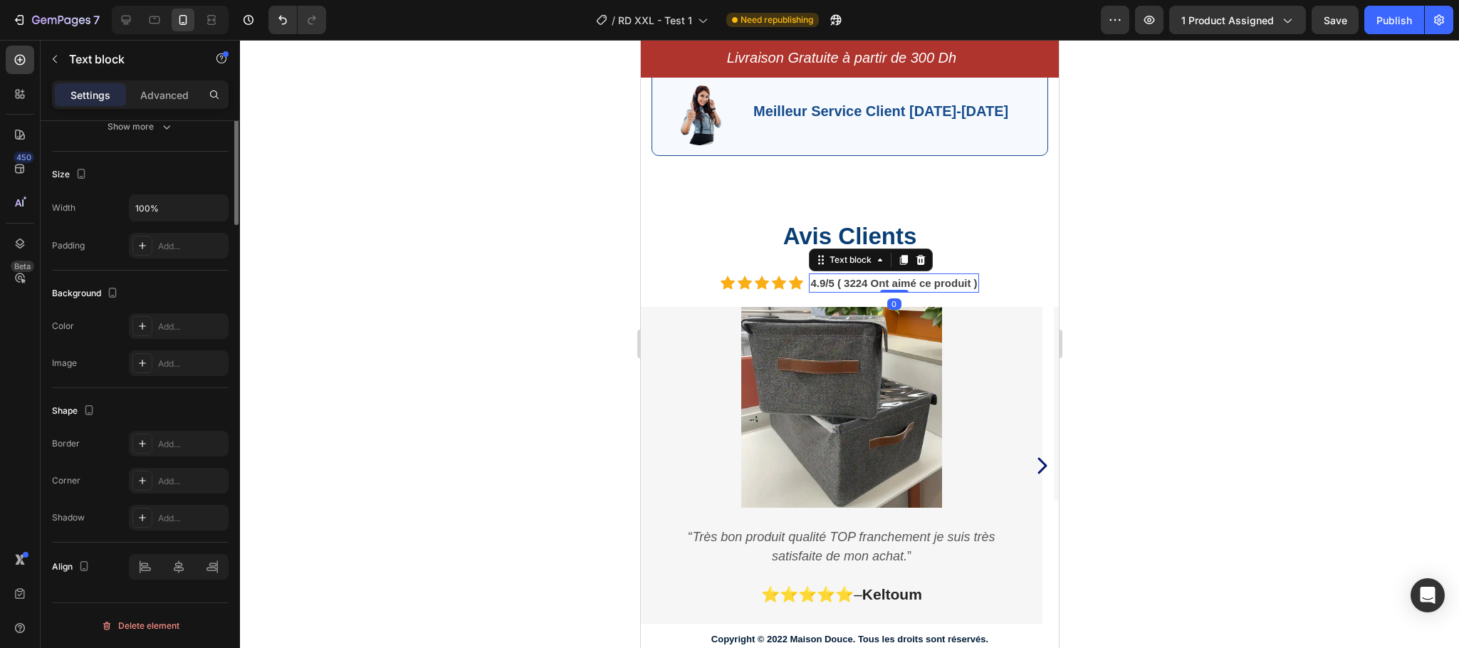
scroll to position [0, 0]
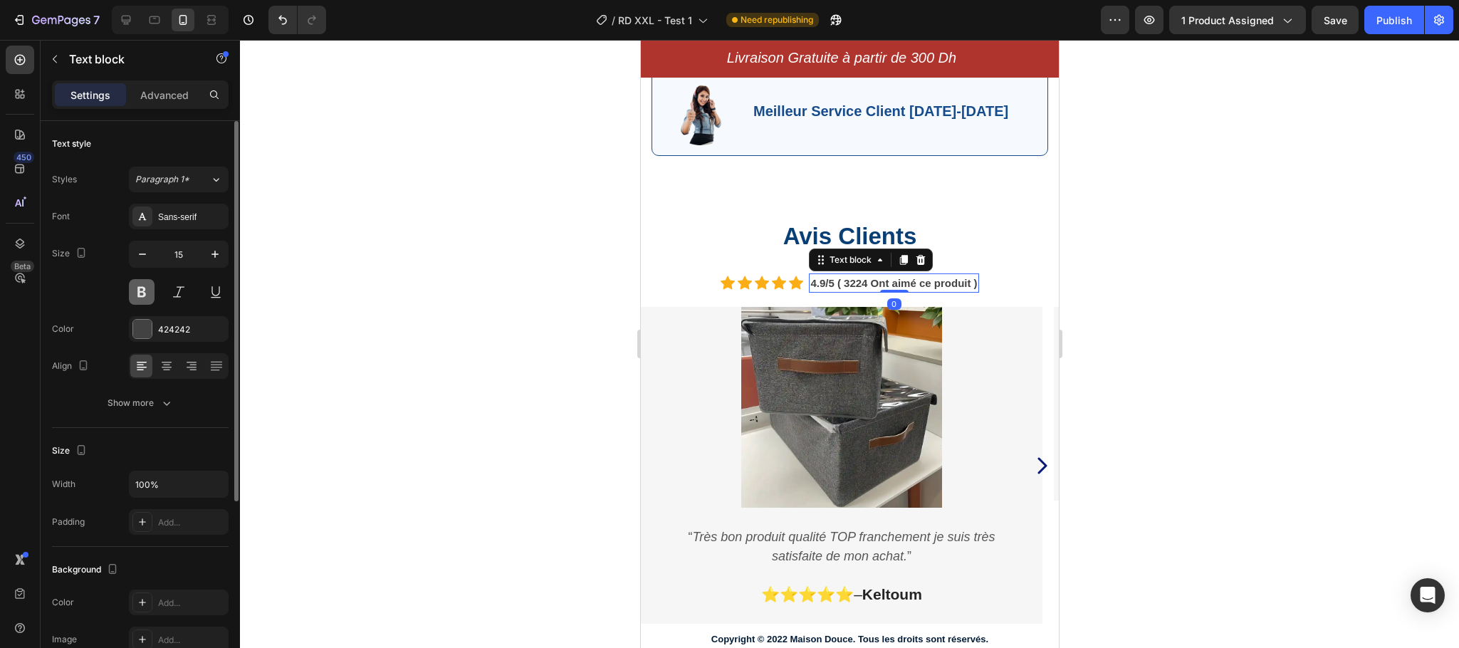
click at [140, 298] on button at bounding box center [142, 292] width 26 height 26
click at [182, 301] on button at bounding box center [179, 292] width 26 height 26
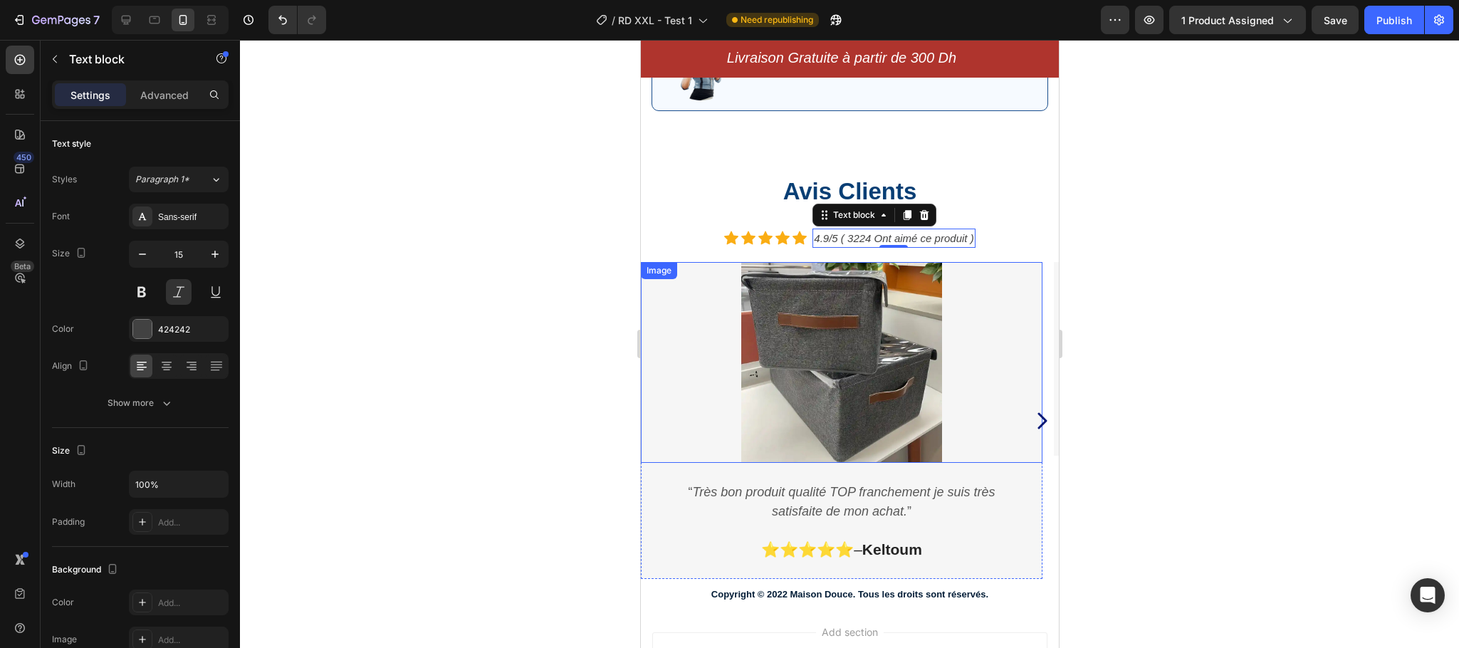
scroll to position [3809, 0]
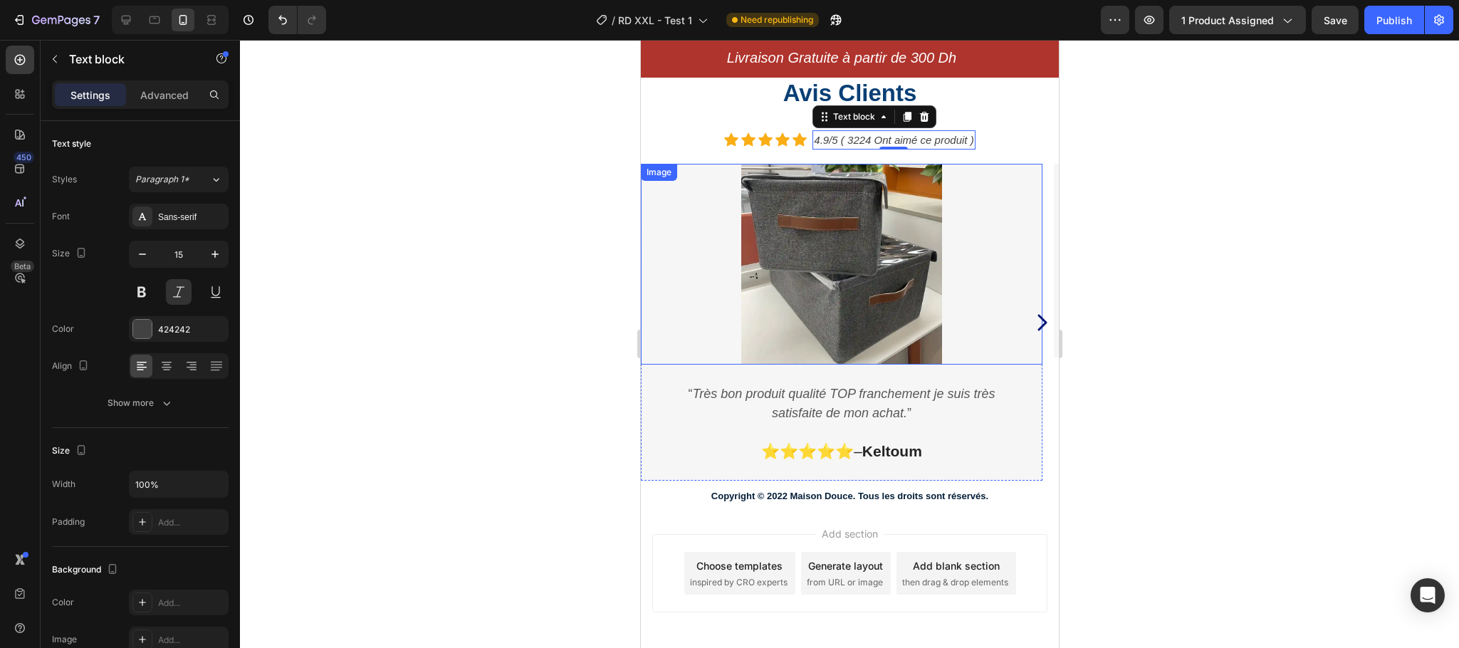
click at [779, 273] on img at bounding box center [841, 264] width 201 height 201
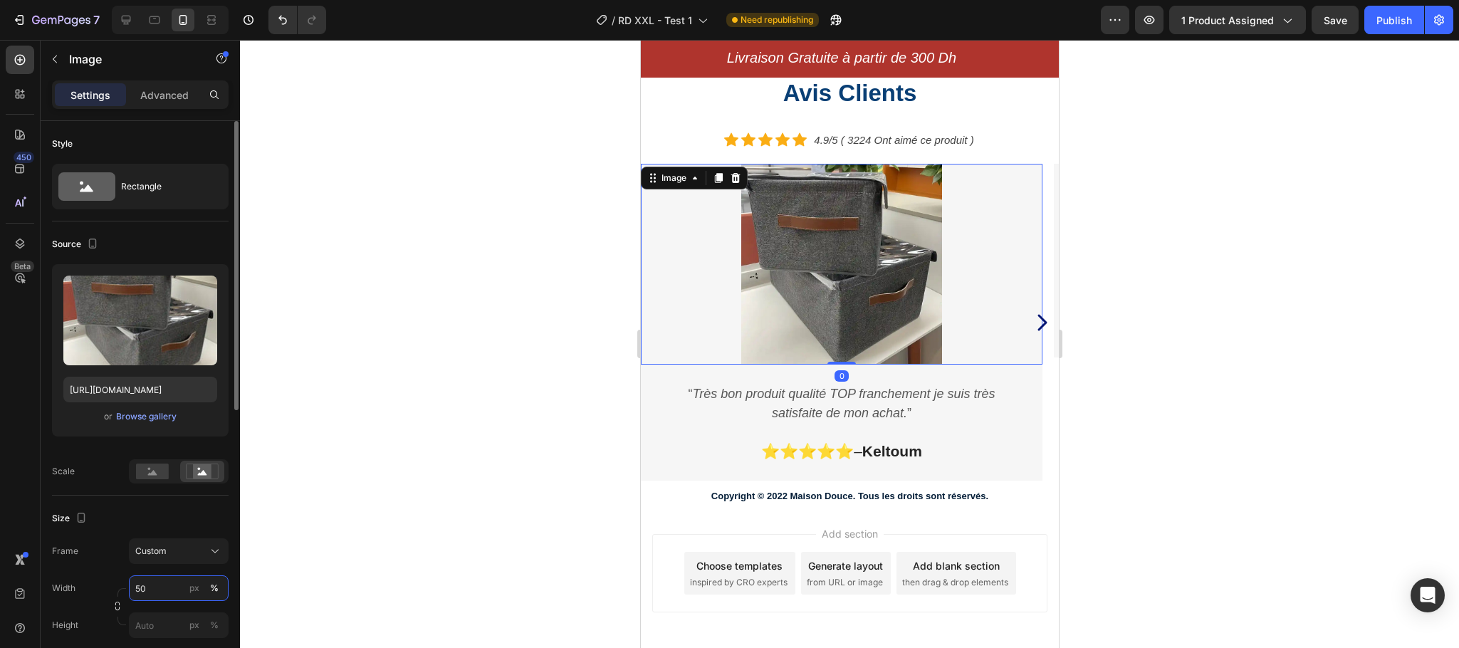
click at [137, 585] on input "50" at bounding box center [179, 588] width 100 height 26
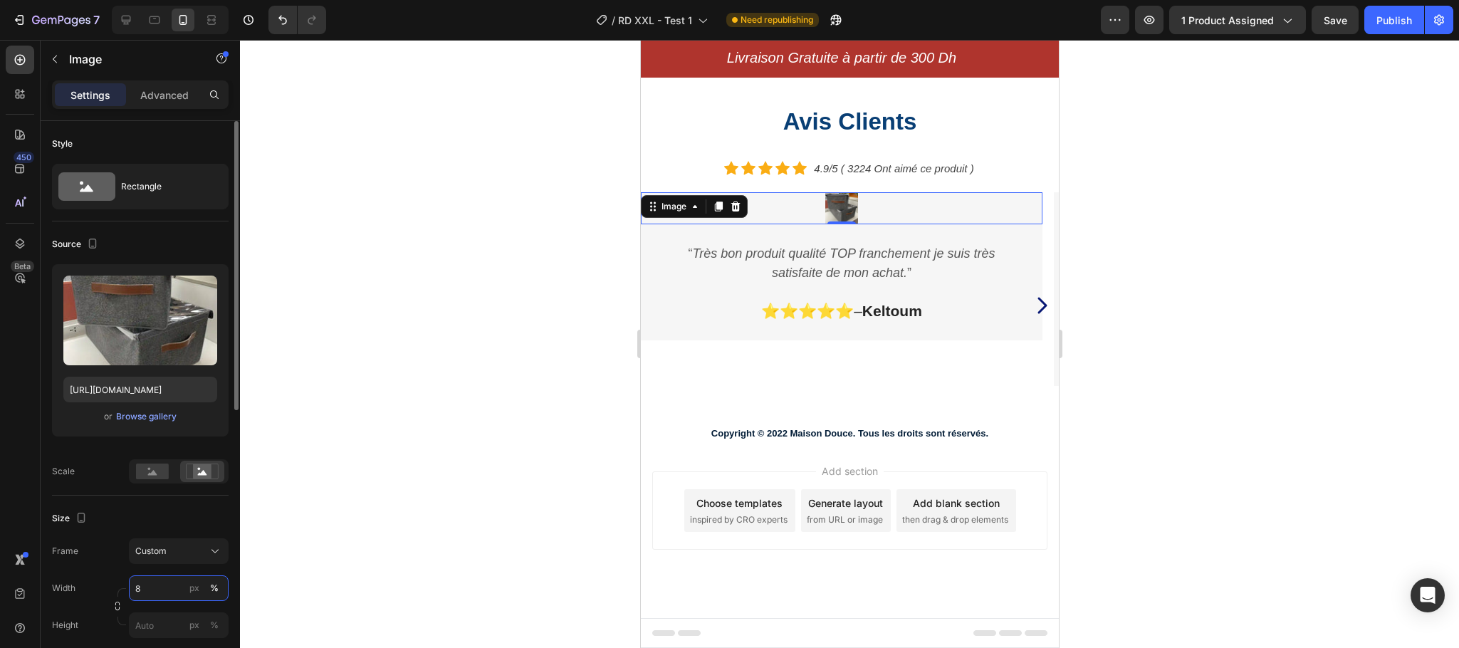
type input "80"
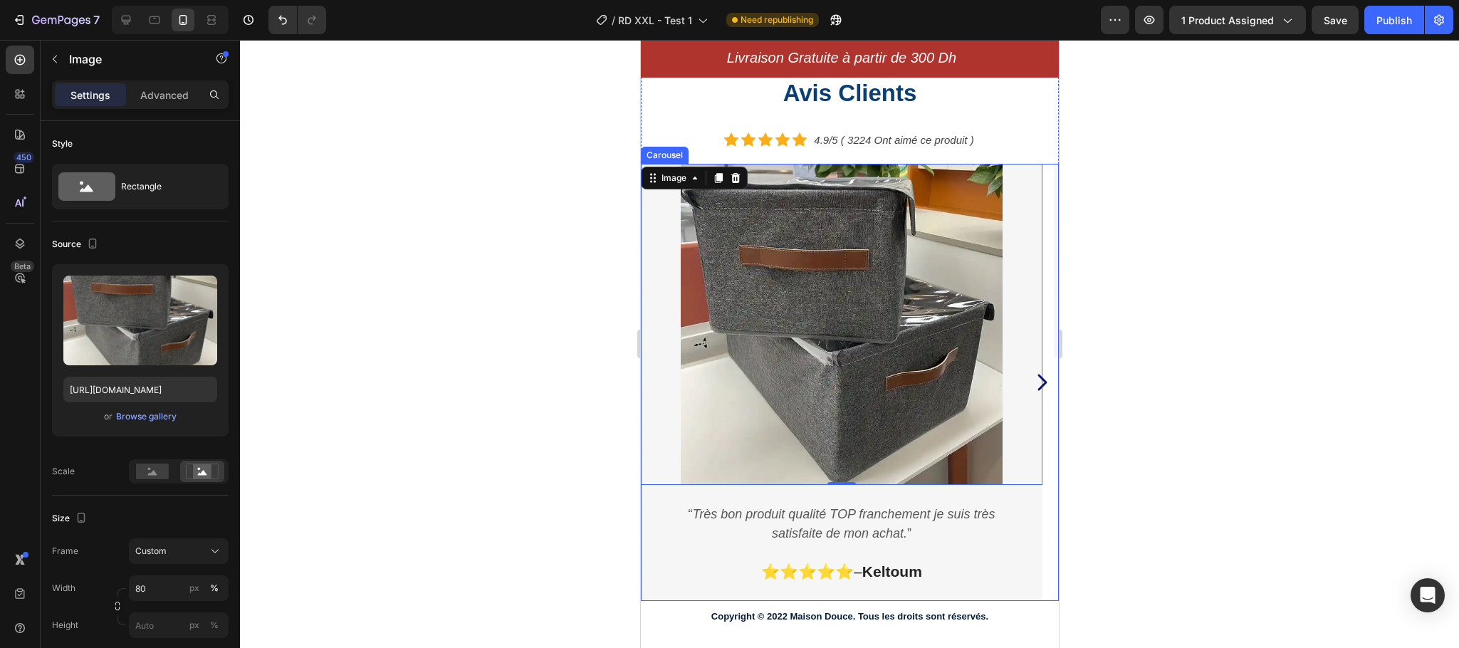
click at [1037, 378] on icon "Carousel Next Arrow" at bounding box center [1041, 383] width 9 height 16
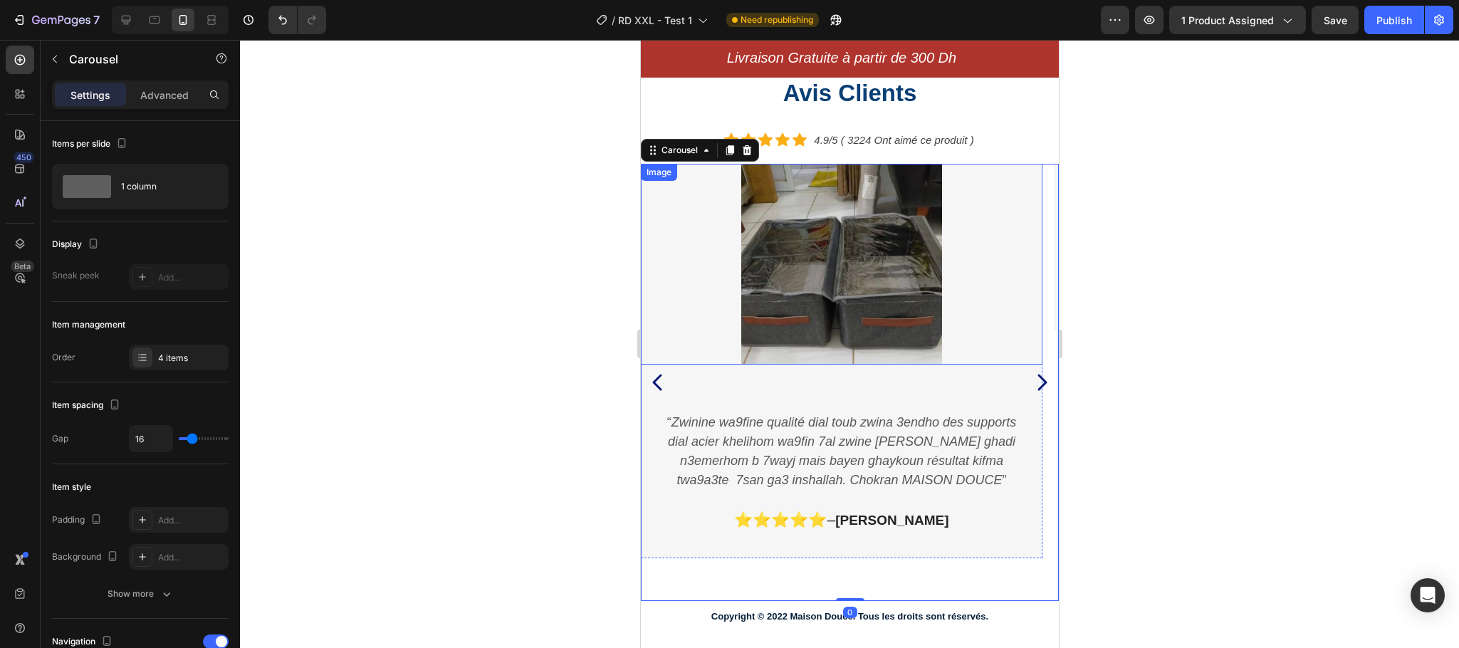
click at [902, 301] on img at bounding box center [841, 264] width 201 height 201
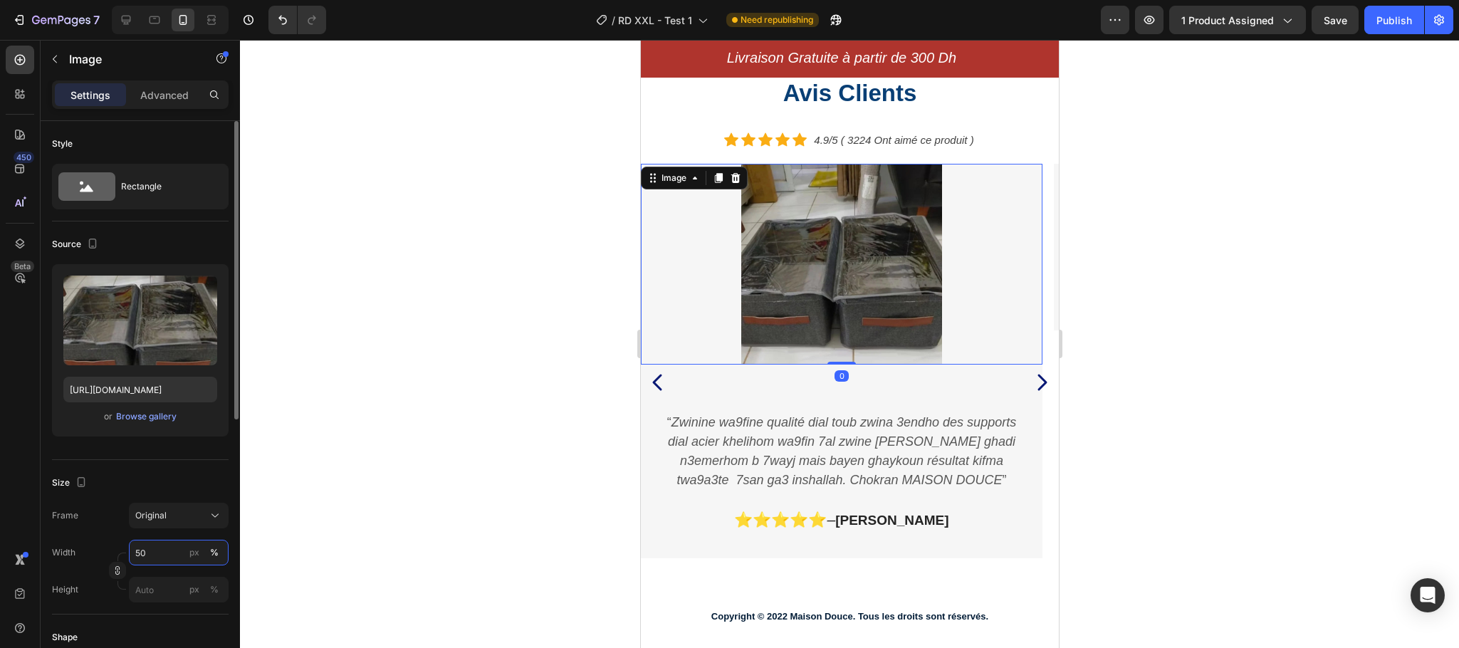
click at [139, 551] on input "50" at bounding box center [179, 553] width 100 height 26
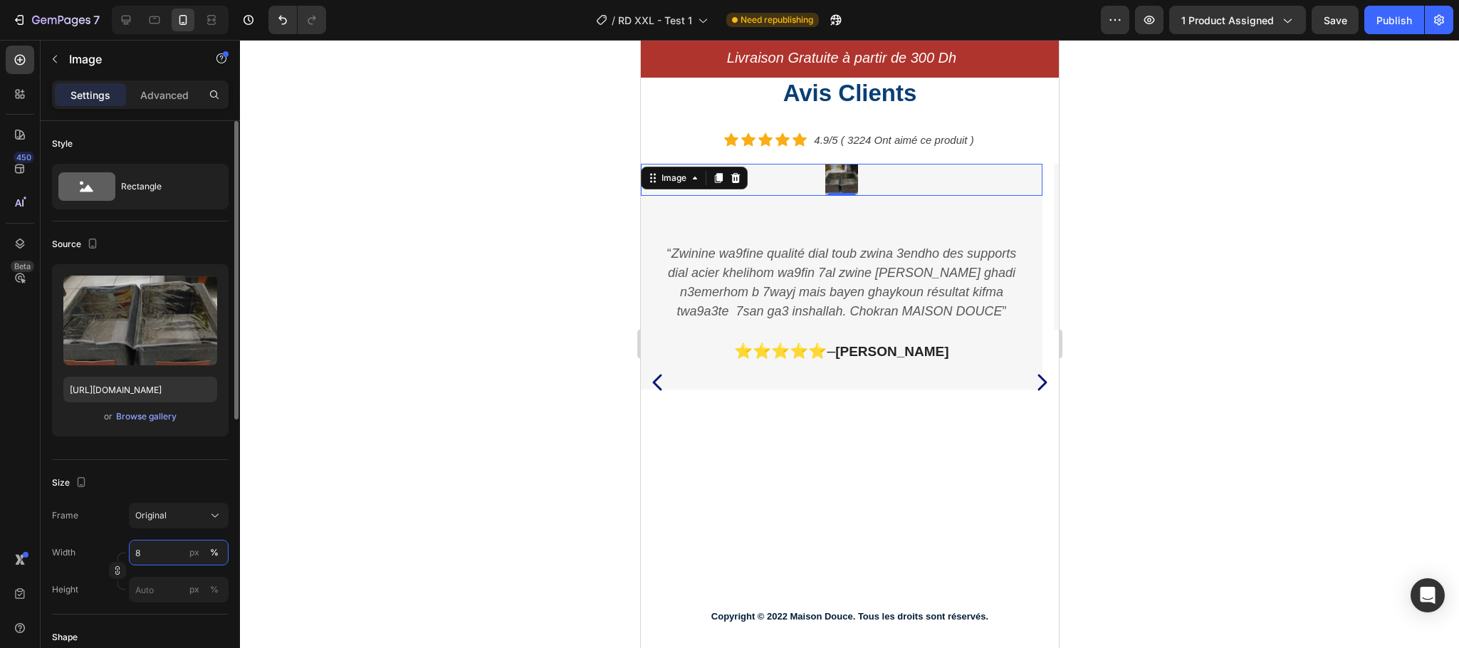
type input "80"
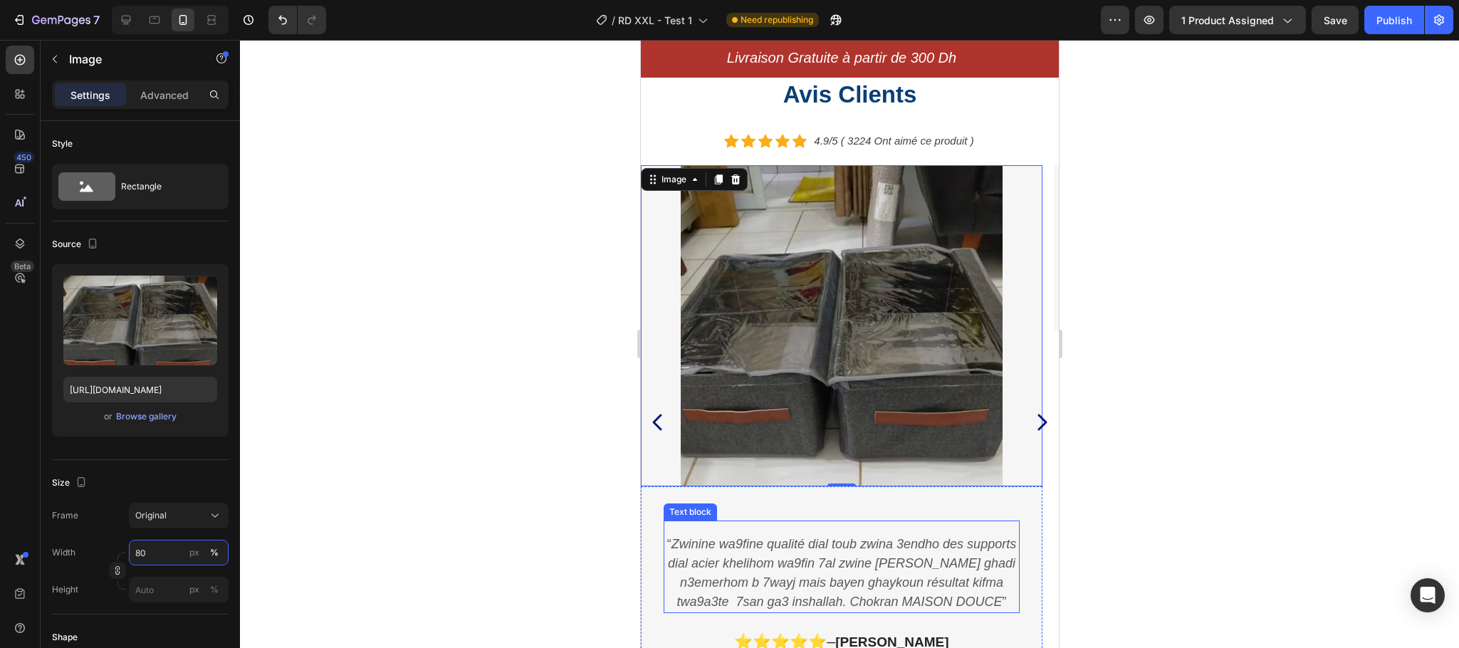
scroll to position [4005, 0]
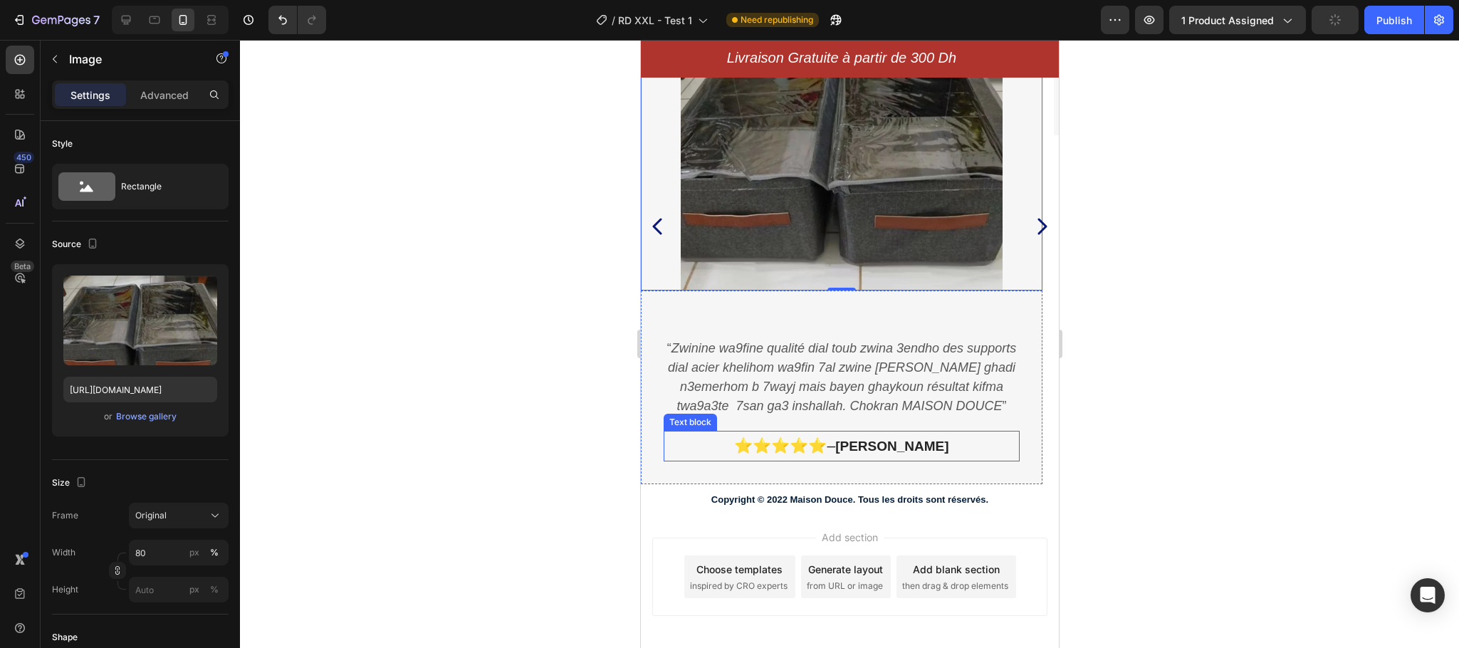
click at [922, 445] on strong "[PERSON_NAME]" at bounding box center [891, 446] width 113 height 15
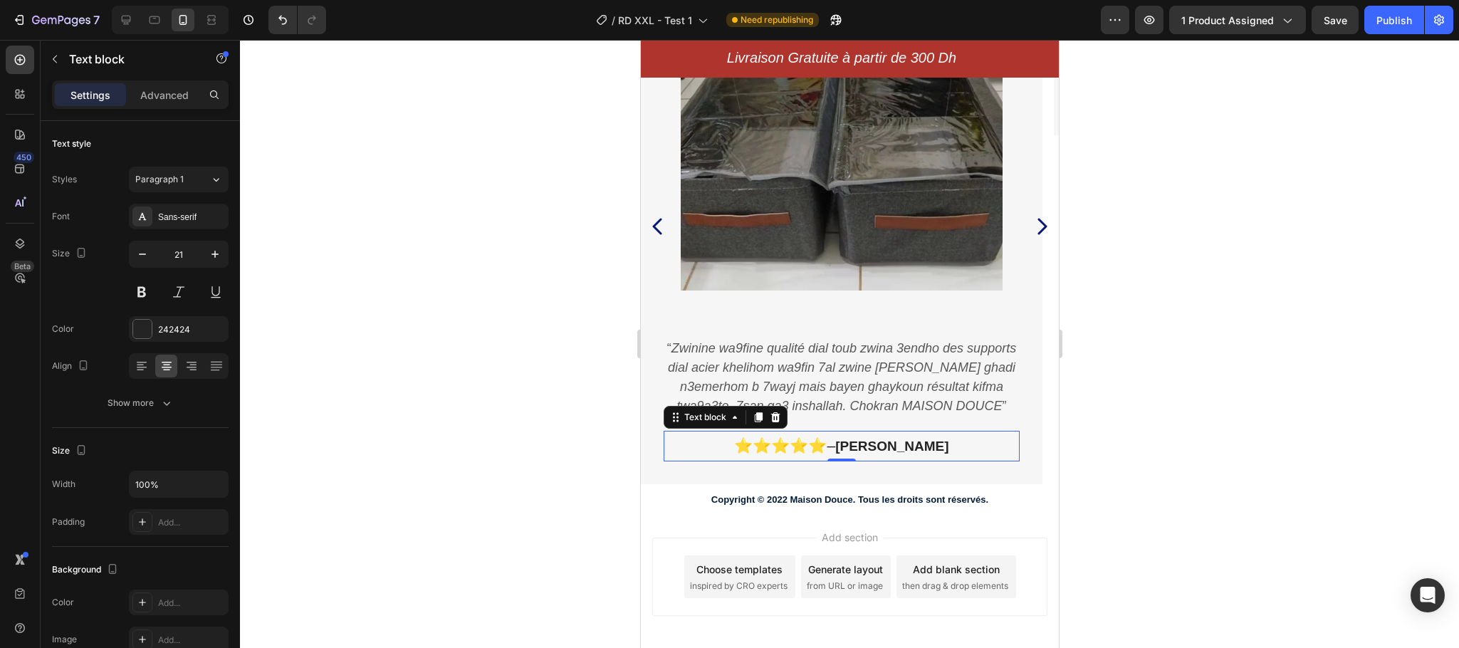
click at [922, 445] on strong "[PERSON_NAME]" at bounding box center [891, 446] width 113 height 15
click at [904, 446] on strong "Amine" at bounding box center [891, 446] width 41 height 15
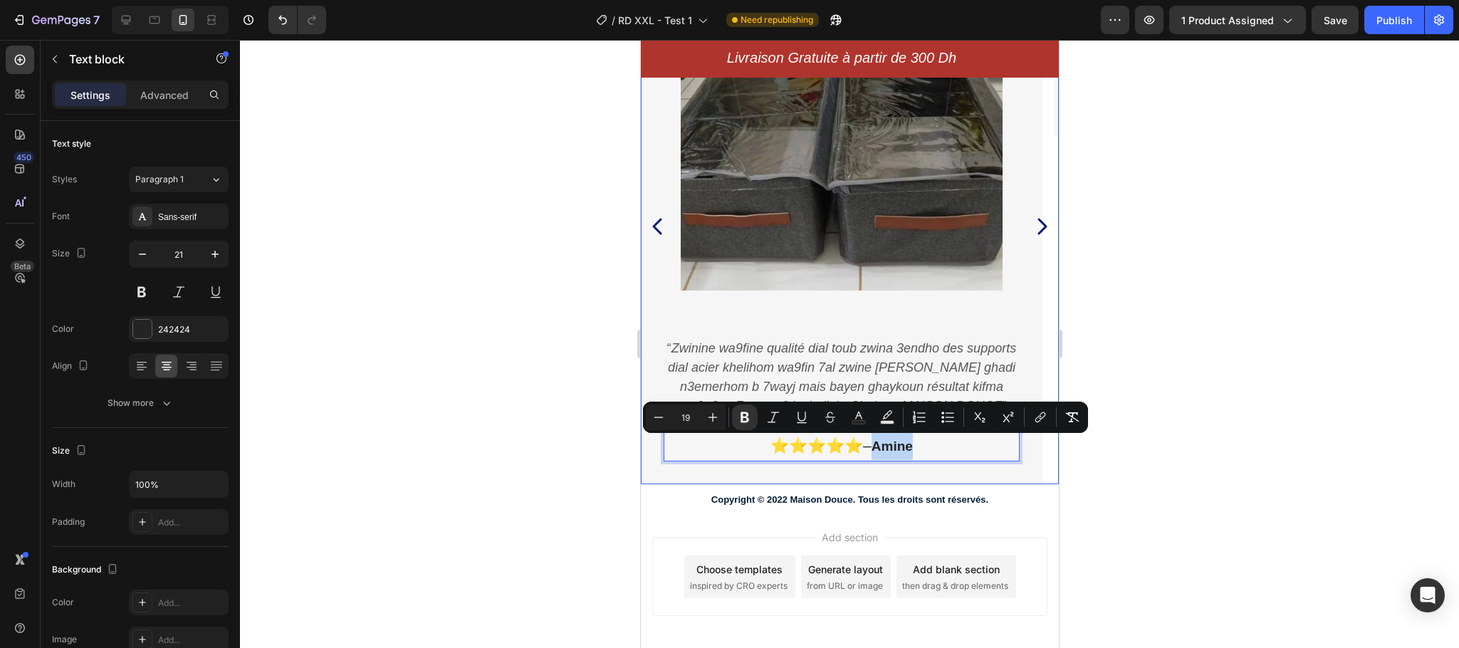
click at [1037, 229] on icon "Carousel Next Arrow" at bounding box center [1041, 227] width 9 height 16
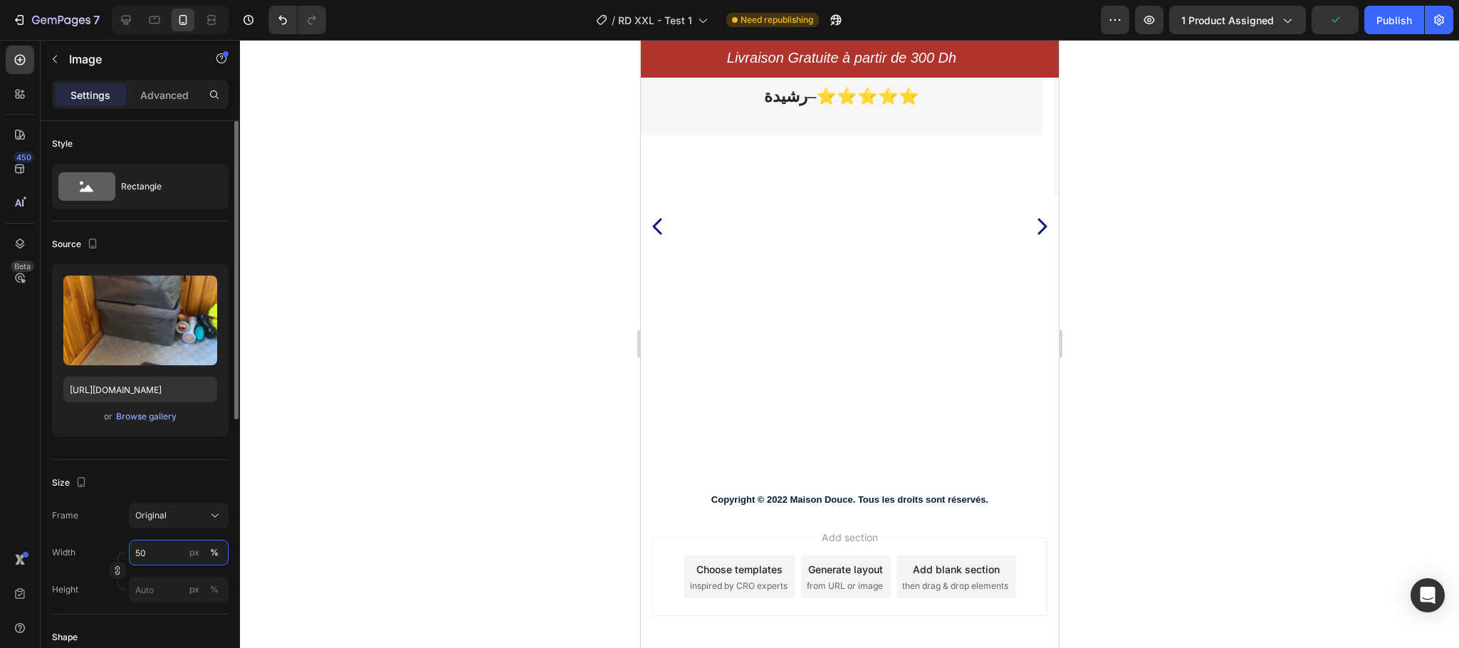
click at [139, 550] on input "50" at bounding box center [179, 553] width 100 height 26
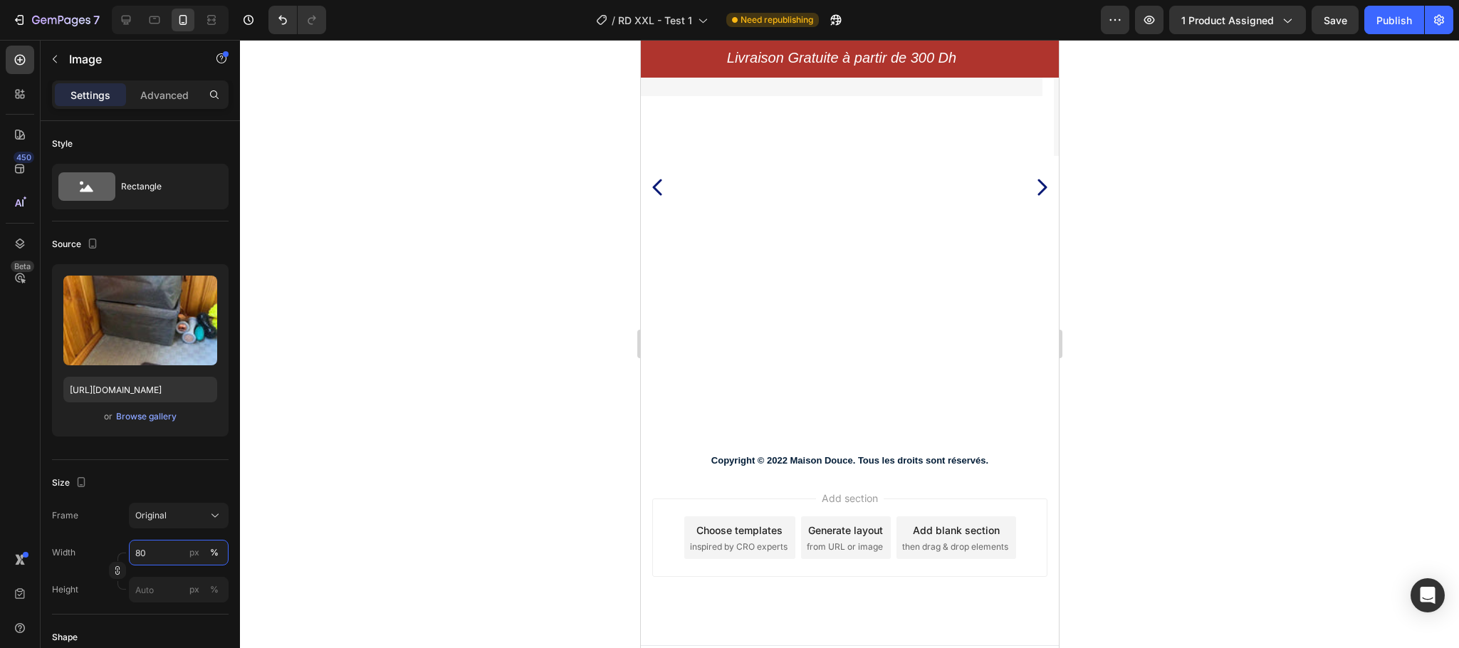
type input "80"
click at [1030, 201] on icon "Carousel Next Arrow" at bounding box center [1041, 187] width 23 height 27
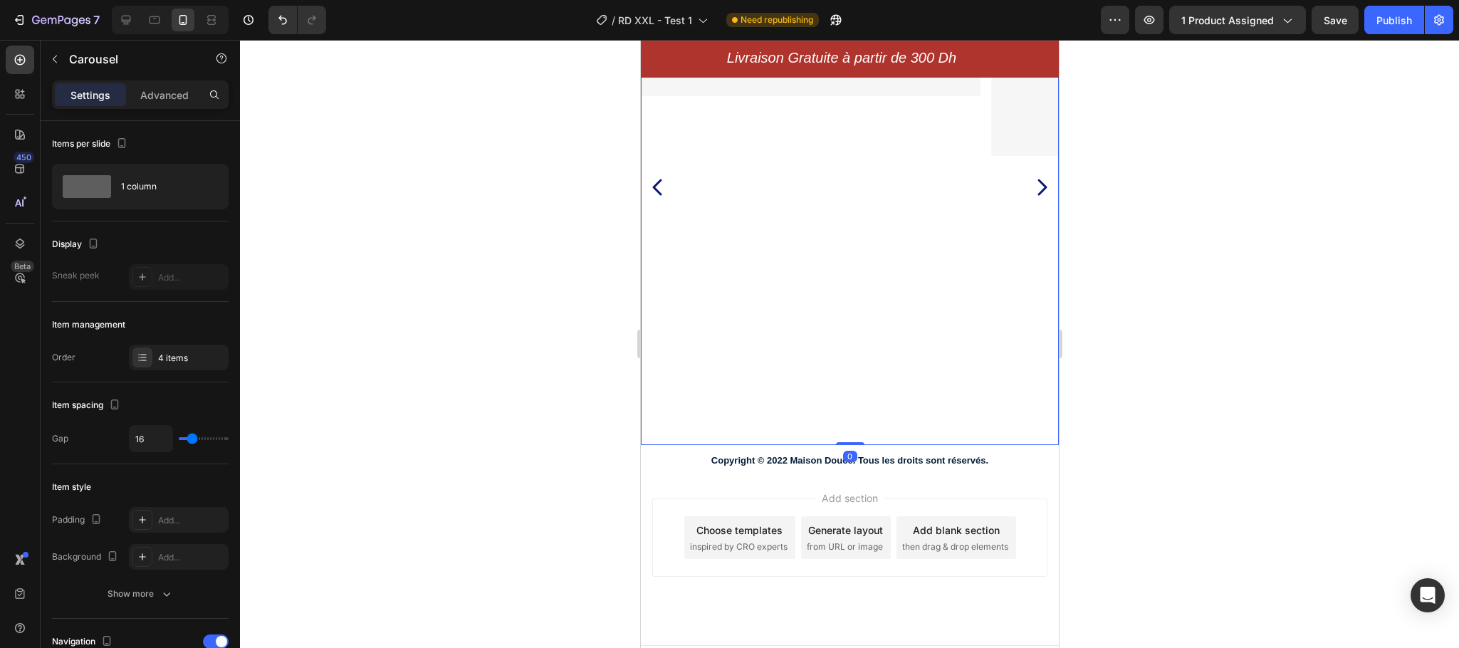
click at [1027, 222] on div "Drop element here [PERSON_NAME] بزاف وصحاح خديتهم قبل من وحدين الله يسمح ليهم و…" at bounding box center [1191, 187] width 402 height 515
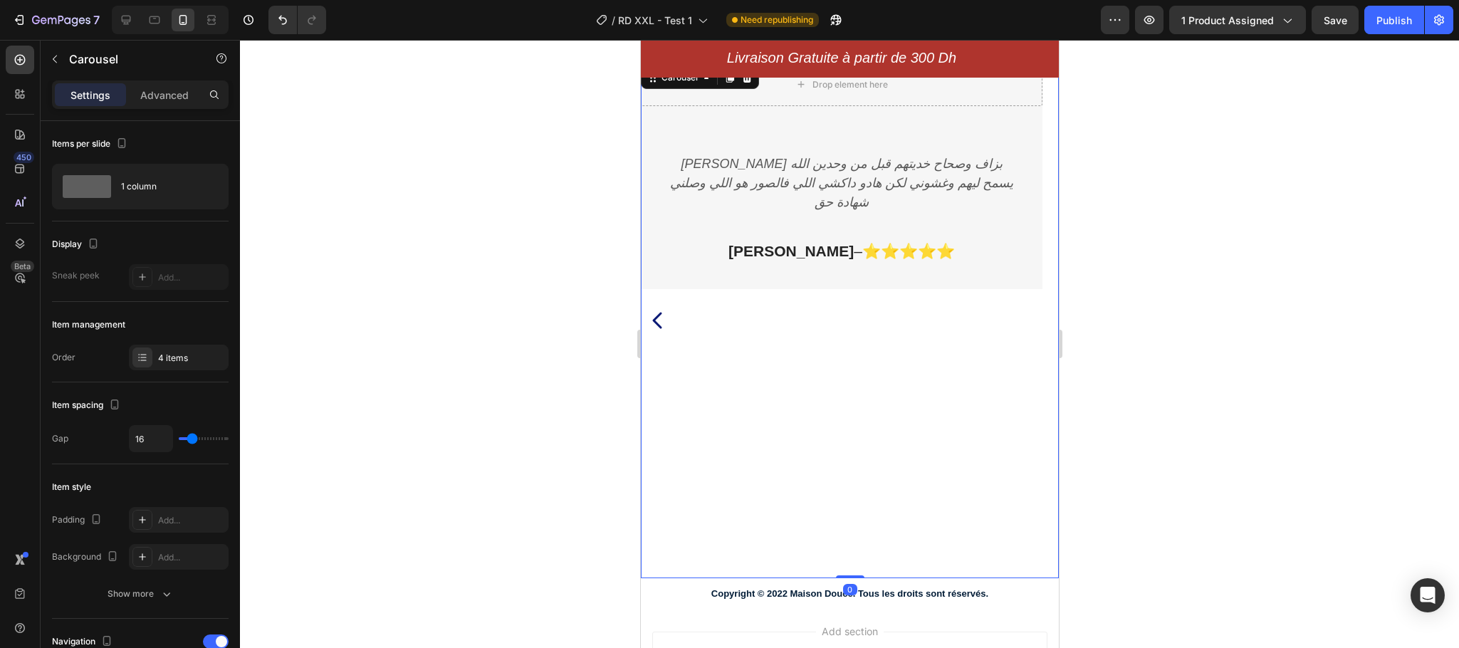
scroll to position [3831, 0]
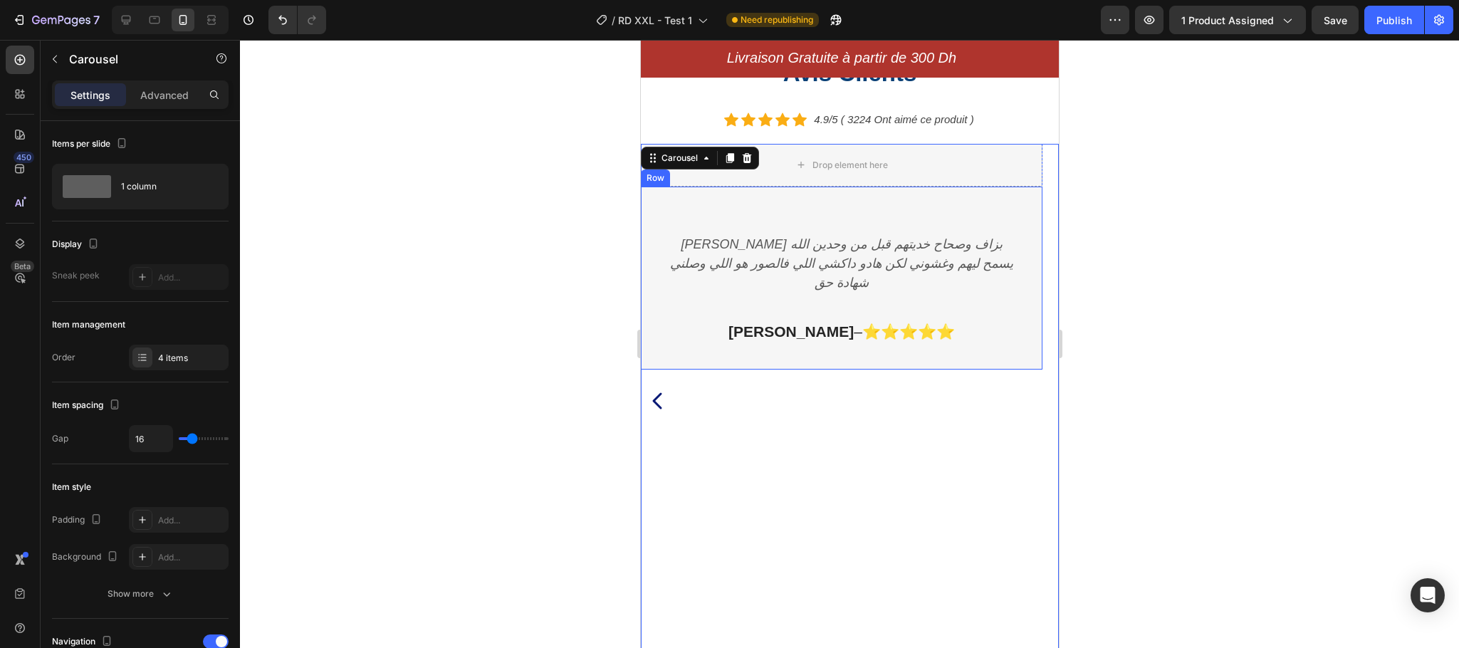
click at [881, 210] on div "[PERSON_NAME] بزاف وصحاح خديتهم قبل من وحدين الله يسمح ليهم وغشوني لكن هادو داك…" at bounding box center [841, 278] width 402 height 183
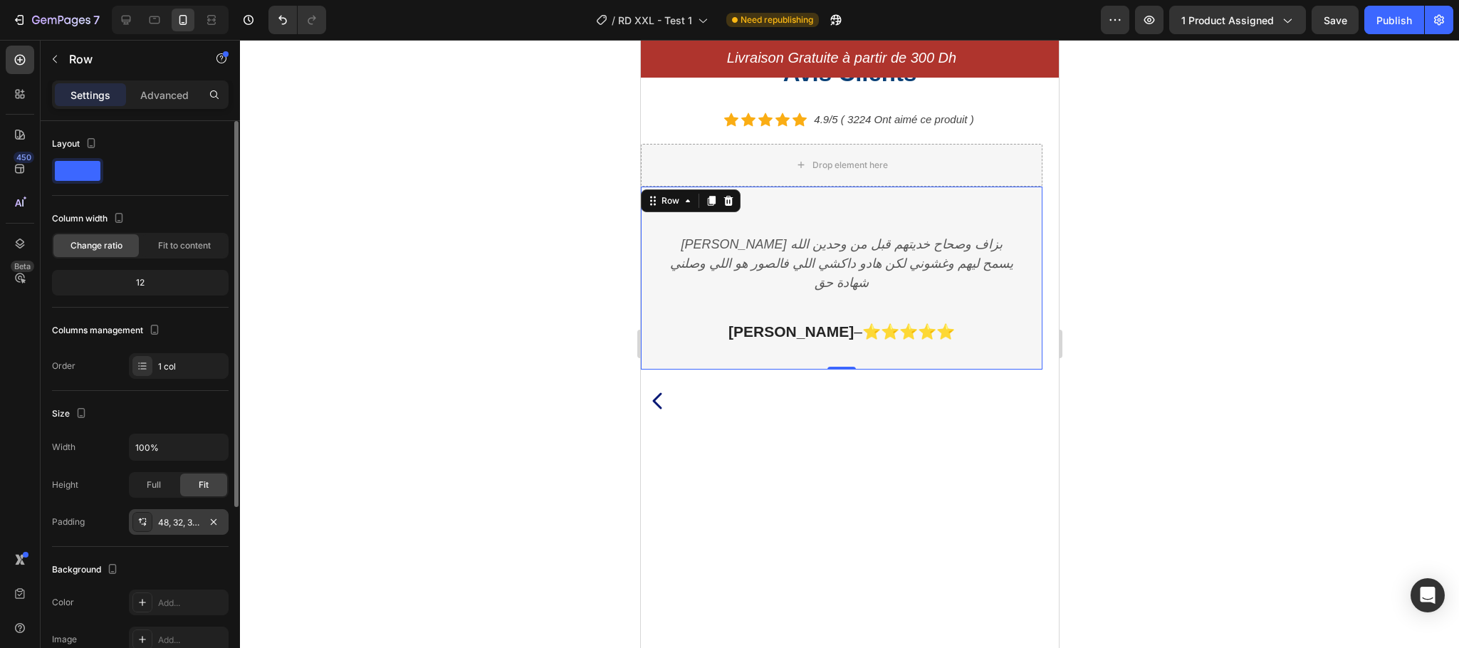
click at [180, 529] on div "48, 32, 32, 32" at bounding box center [178, 522] width 41 height 13
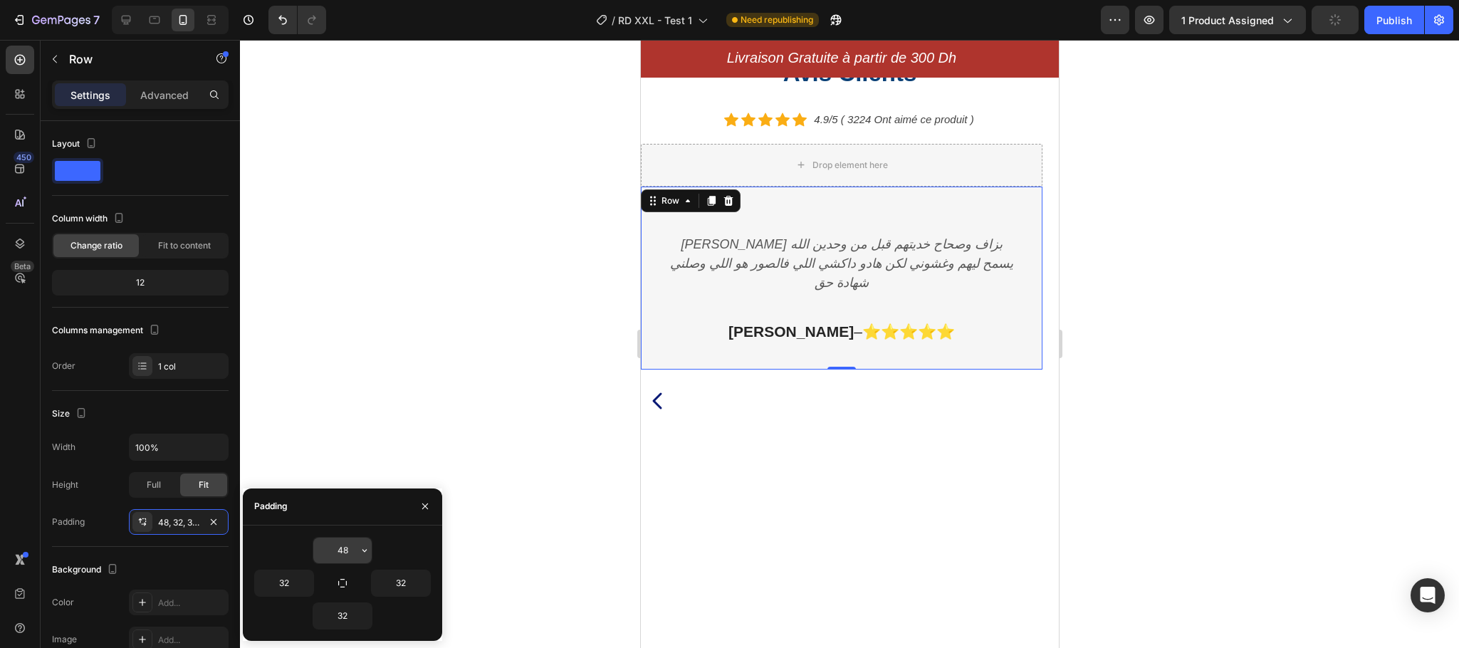
click at [342, 551] on input "48" at bounding box center [342, 551] width 58 height 26
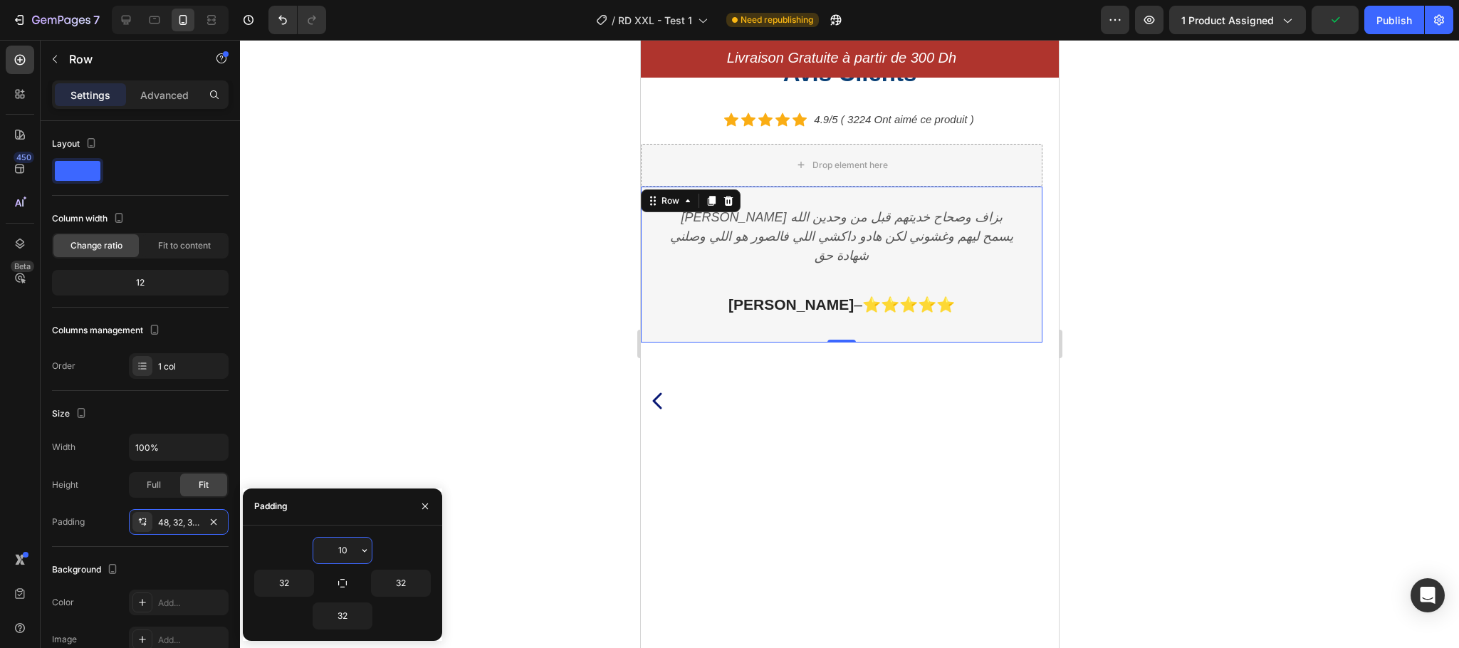
type input "1"
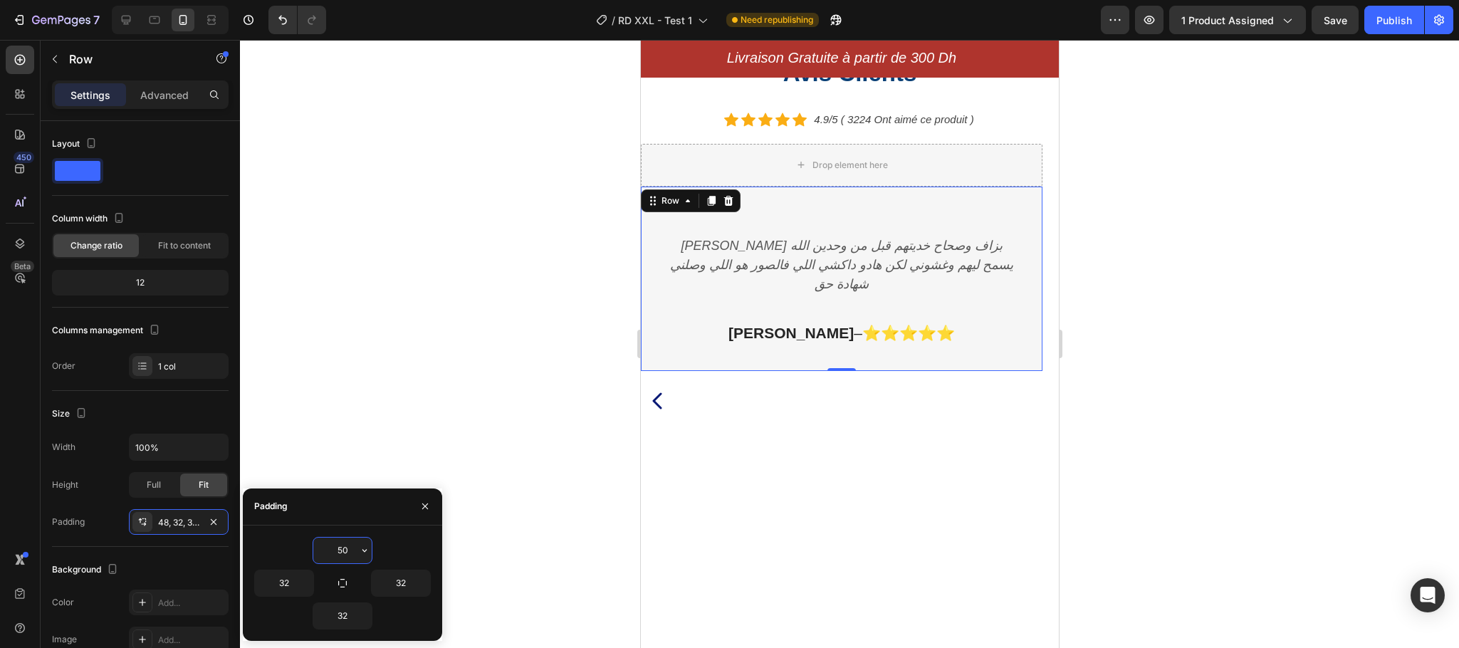
type input "5"
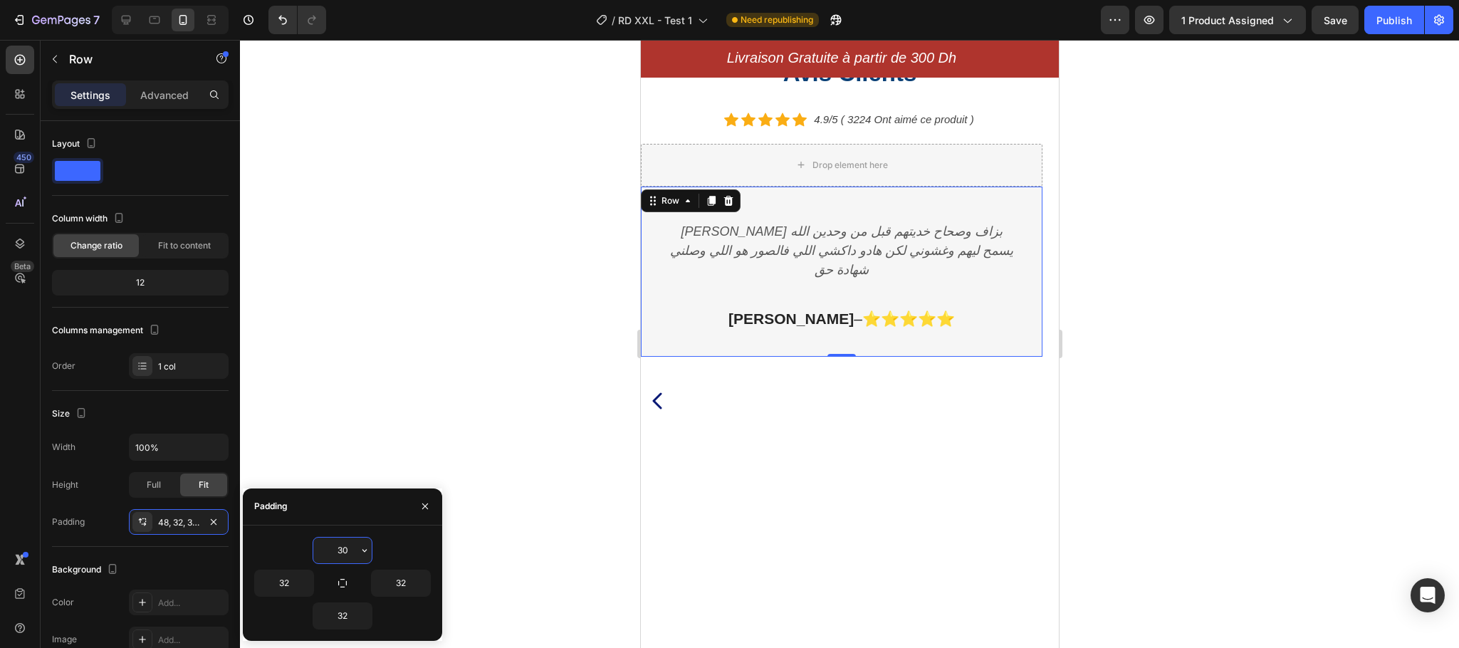
type input "308"
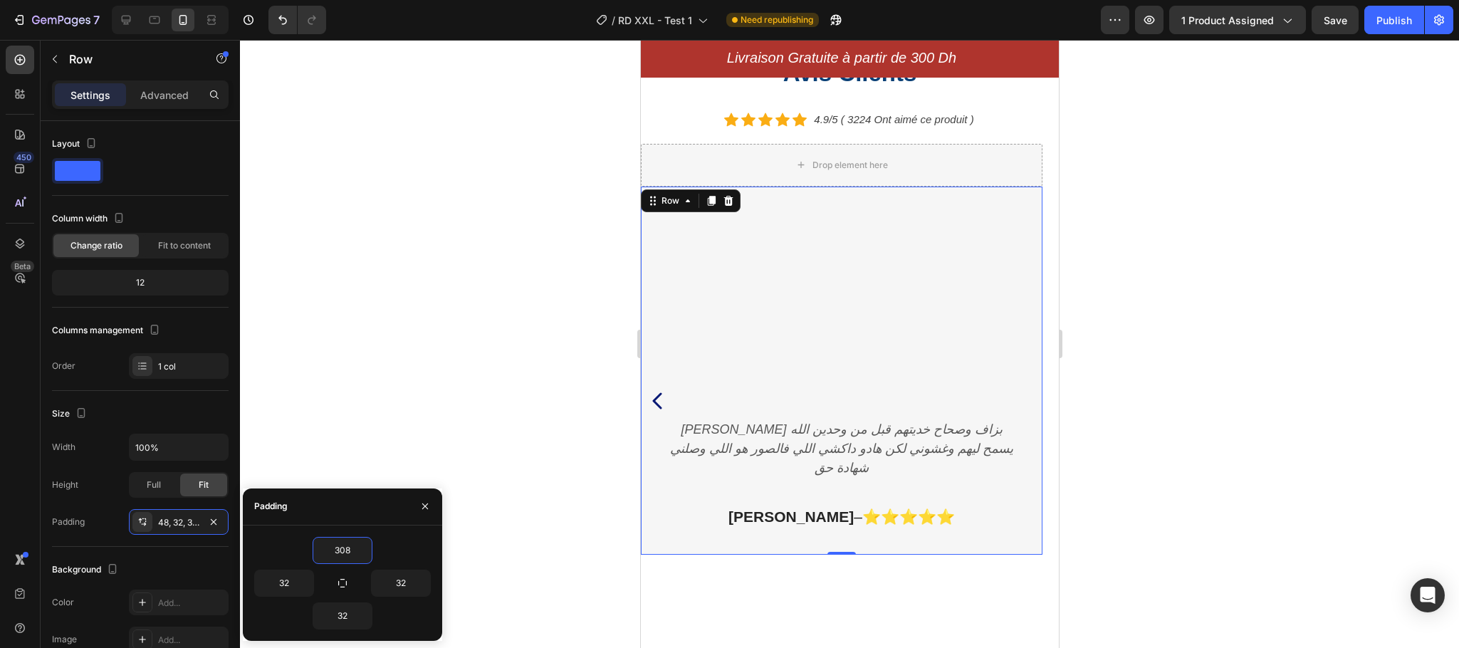
click at [434, 359] on div at bounding box center [849, 344] width 1219 height 608
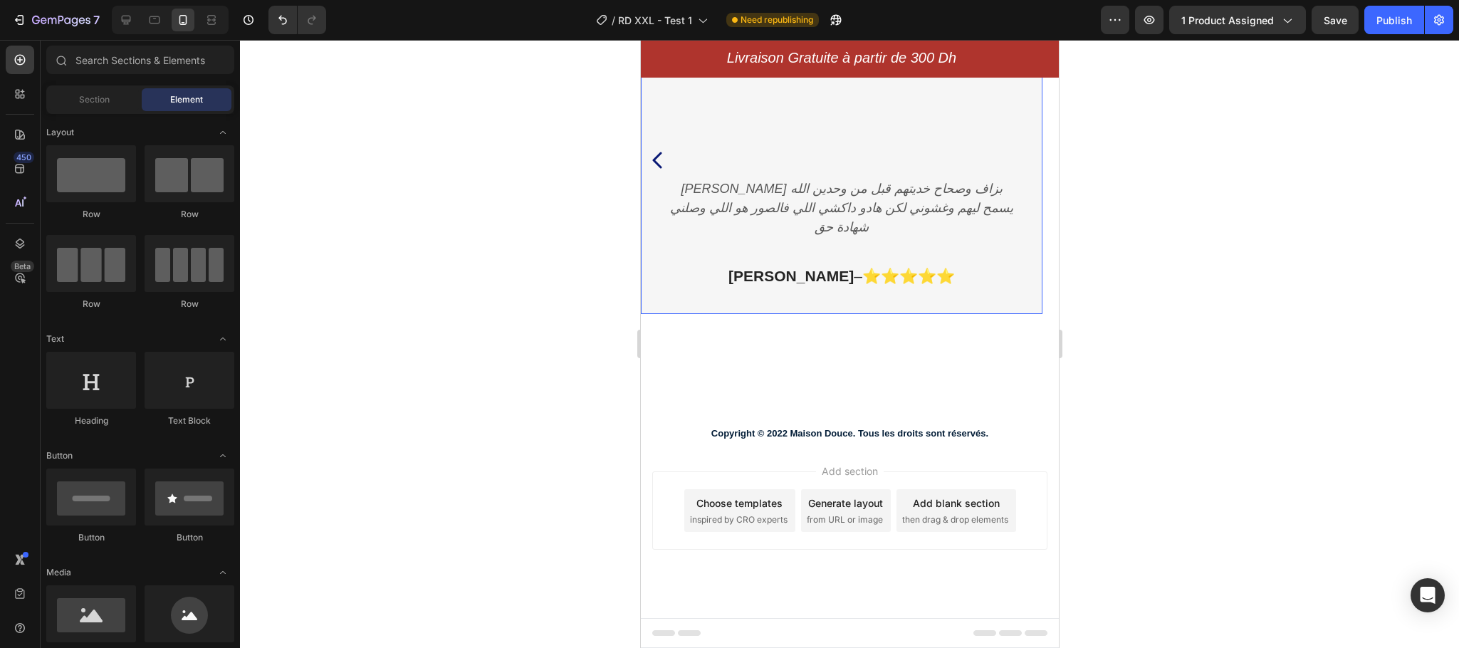
scroll to position [4133, 0]
click at [820, 263] on p "[PERSON_NAME] – ⭐⭐⭐⭐⭐" at bounding box center [840, 276] width 353 height 27
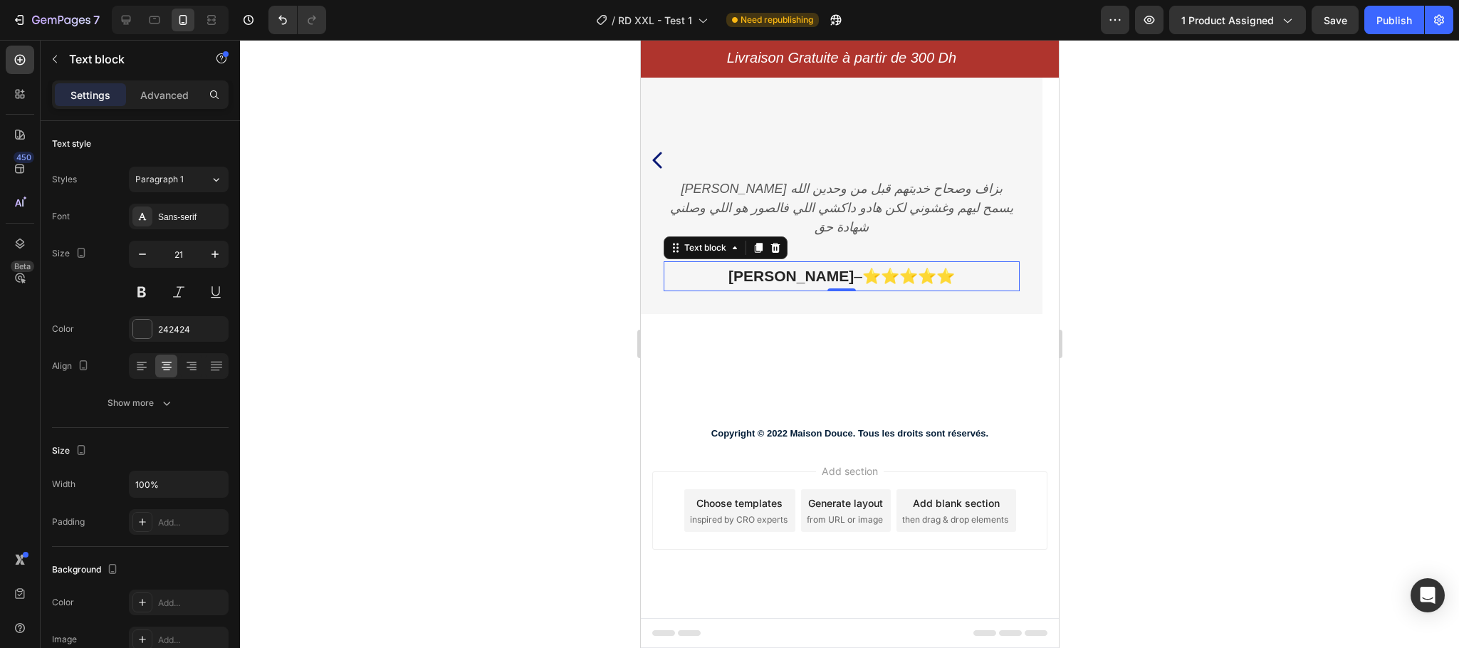
click at [820, 263] on p "[PERSON_NAME] – ⭐⭐⭐⭐⭐" at bounding box center [840, 276] width 353 height 27
click at [1396, 11] on button "Publish" at bounding box center [1394, 20] width 60 height 28
